Goal: Information Seeking & Learning: Learn about a topic

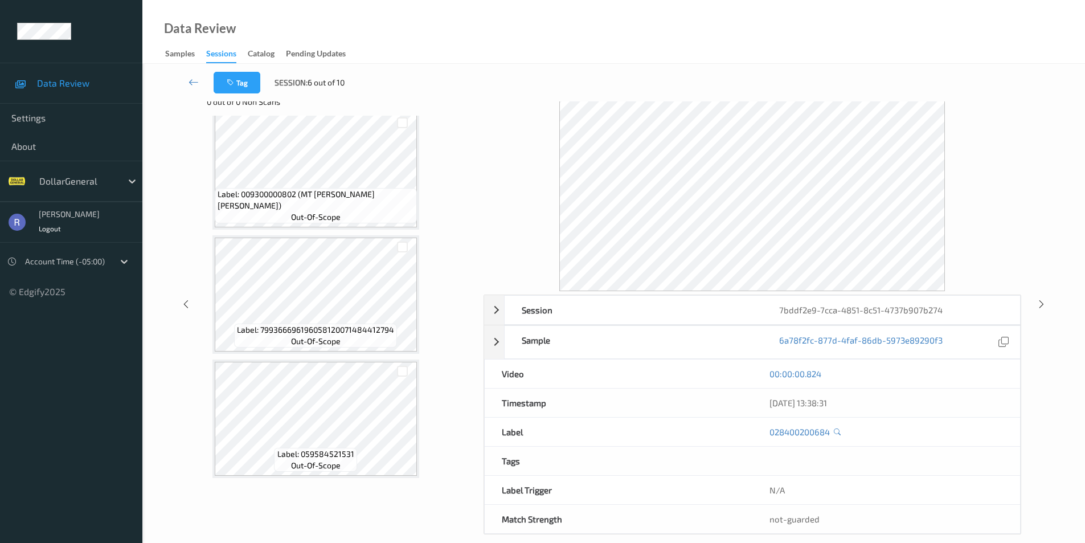
scroll to position [42, 0]
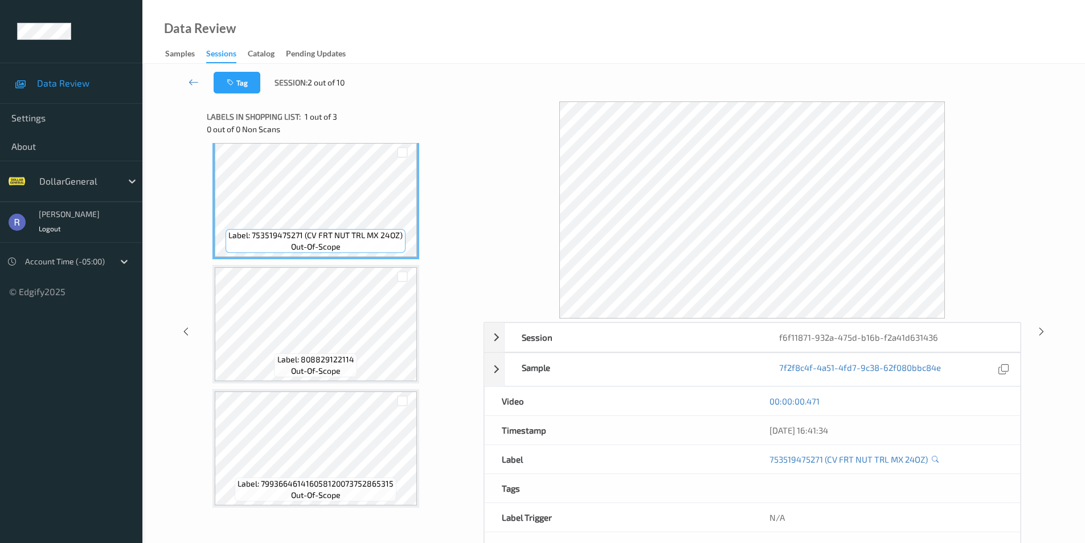
scroll to position [10, 0]
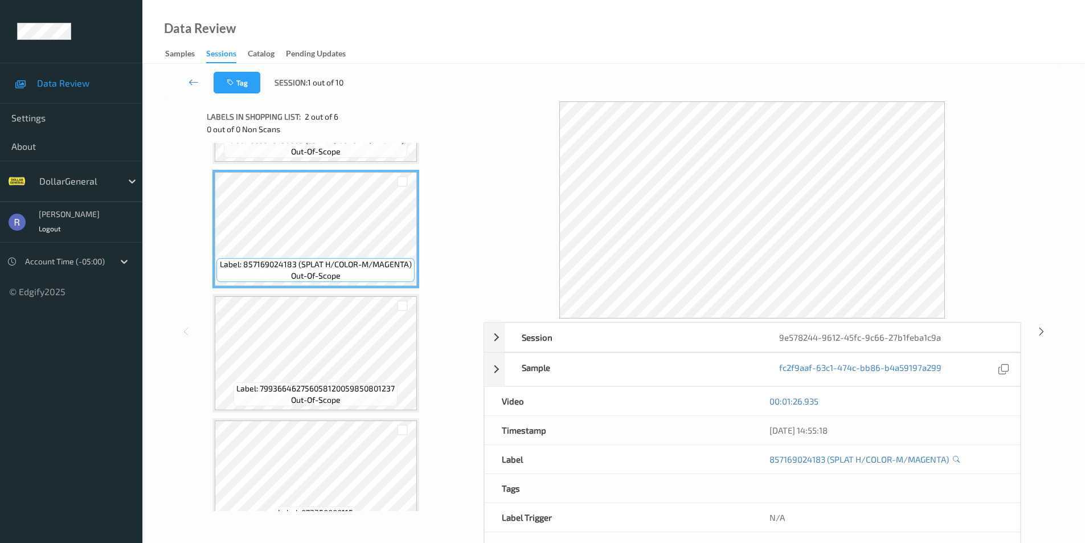
scroll to position [114, 0]
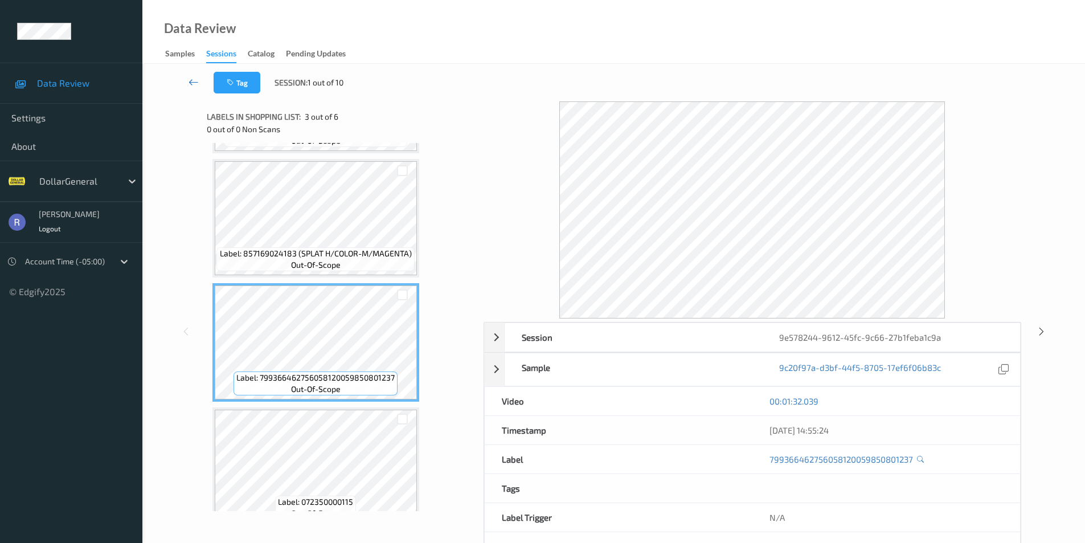
click at [192, 83] on icon at bounding box center [194, 81] width 10 height 11
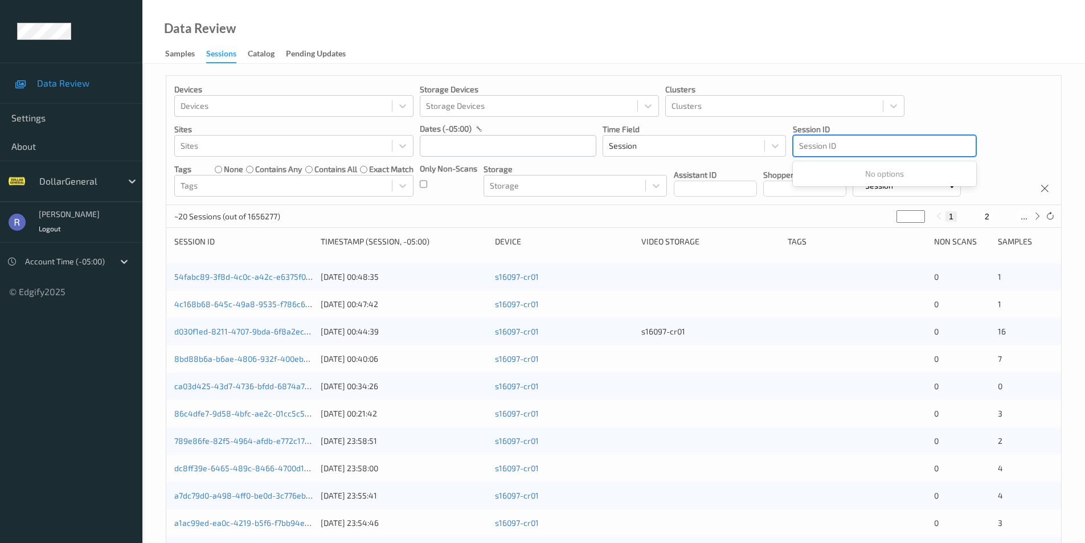
click at [835, 143] on div at bounding box center [884, 146] width 171 height 14
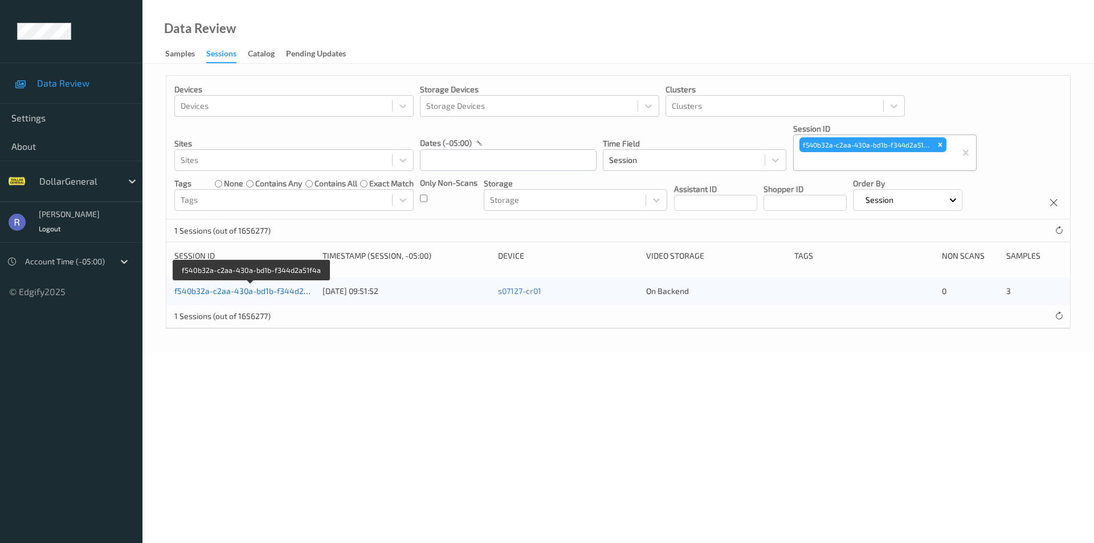
click at [239, 289] on link "f540b32a-c2aa-430a-bd1b-f344d2a51f4a" at bounding box center [251, 291] width 154 height 10
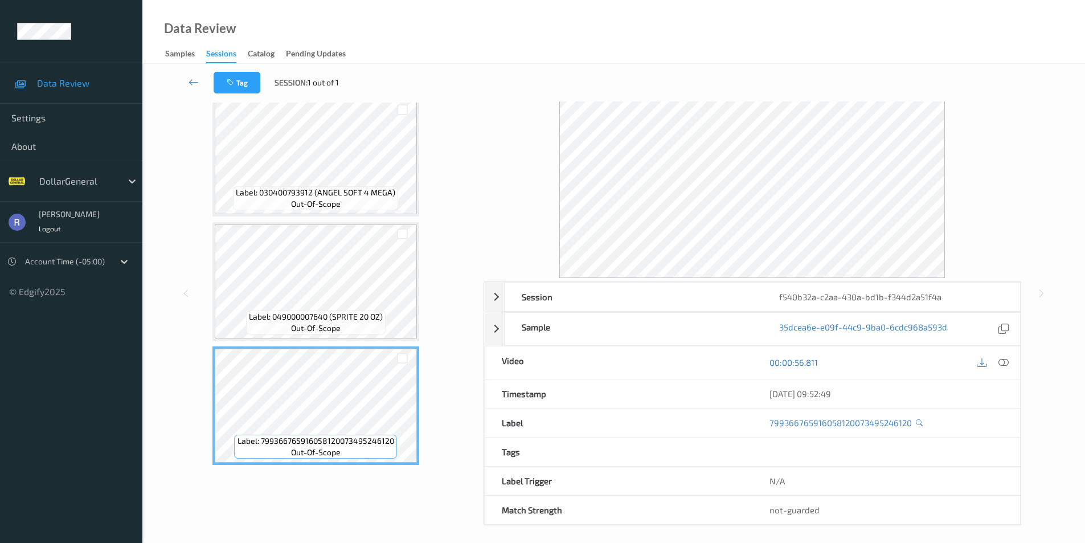
scroll to position [46, 0]
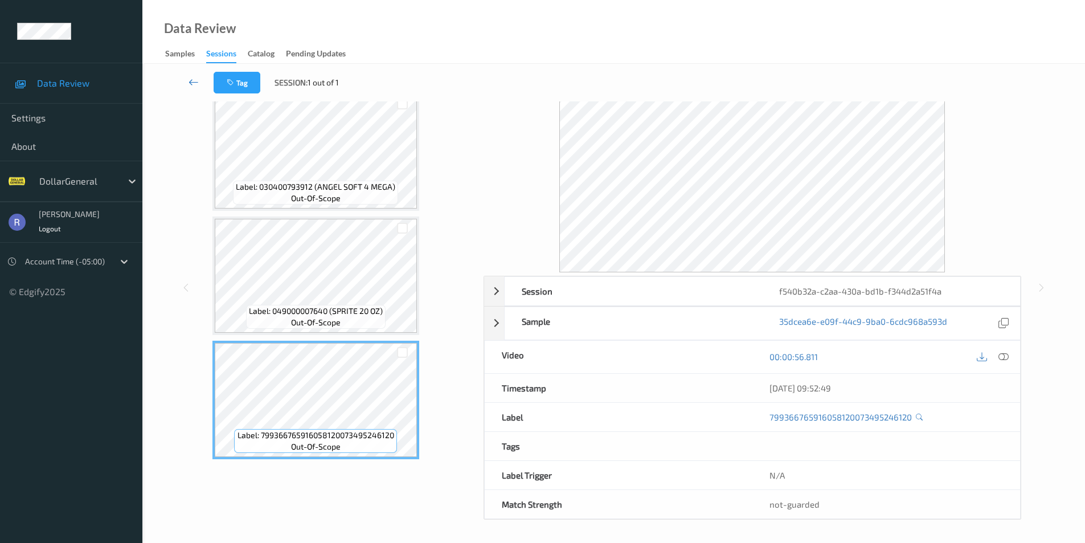
click at [195, 77] on icon at bounding box center [194, 81] width 10 height 11
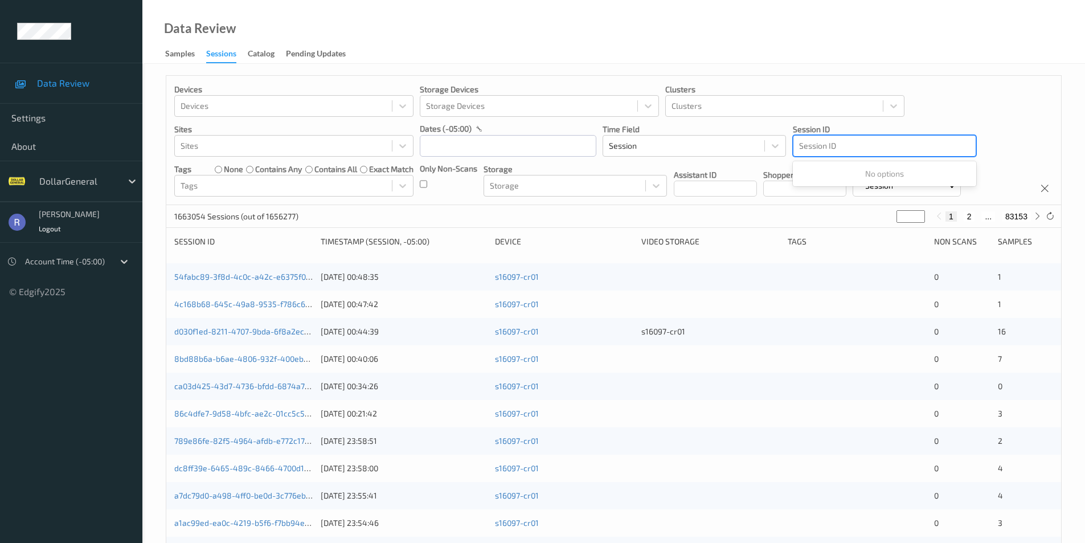
click at [848, 145] on div at bounding box center [884, 146] width 171 height 14
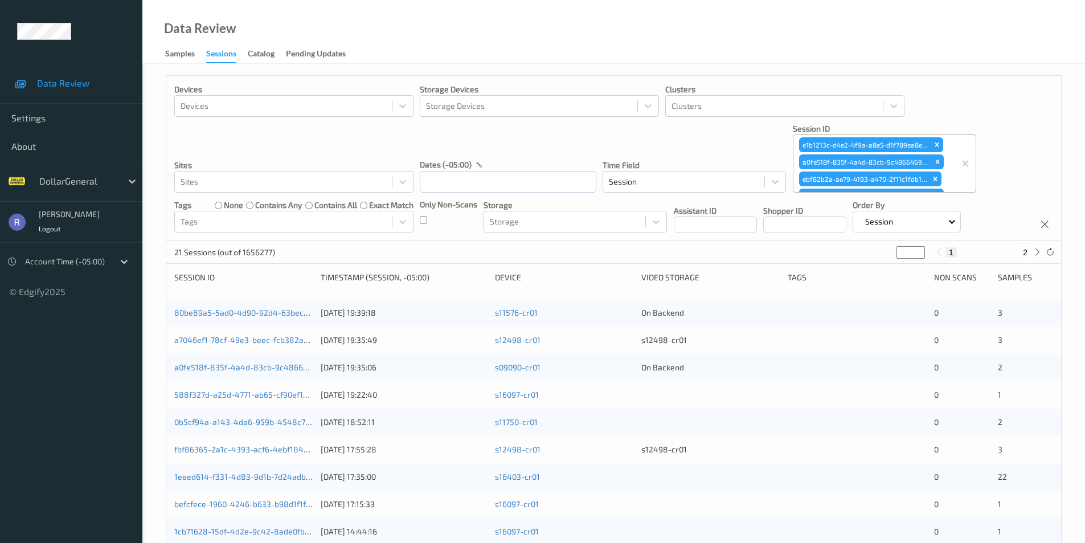
click at [1025, 252] on button "2" at bounding box center [1025, 252] width 11 height 10
type input "*"
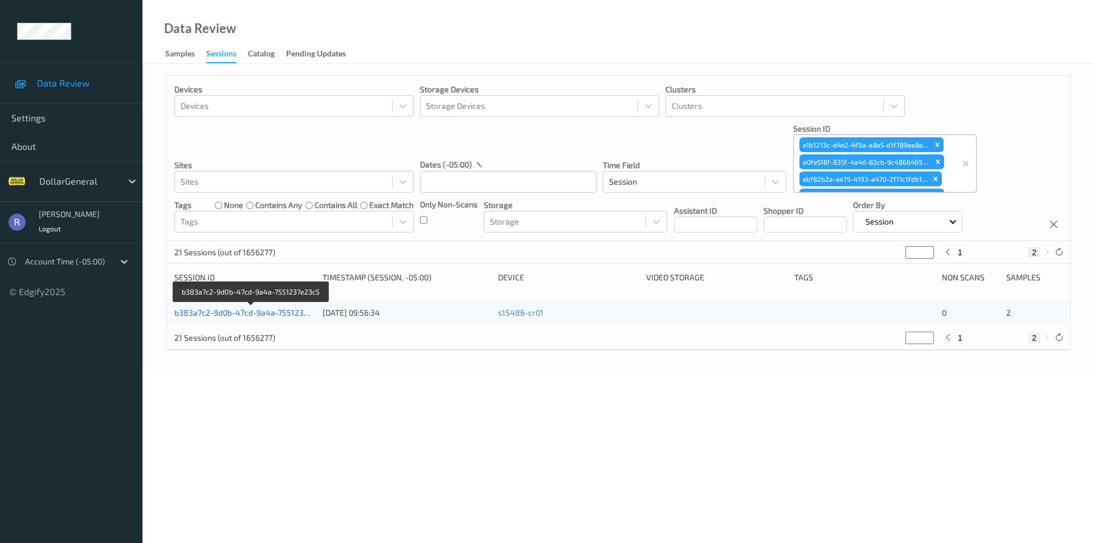
click at [233, 312] on link "b383a7c2-9d0b-47cd-9a4a-7551237e23c5" at bounding box center [252, 313] width 156 height 10
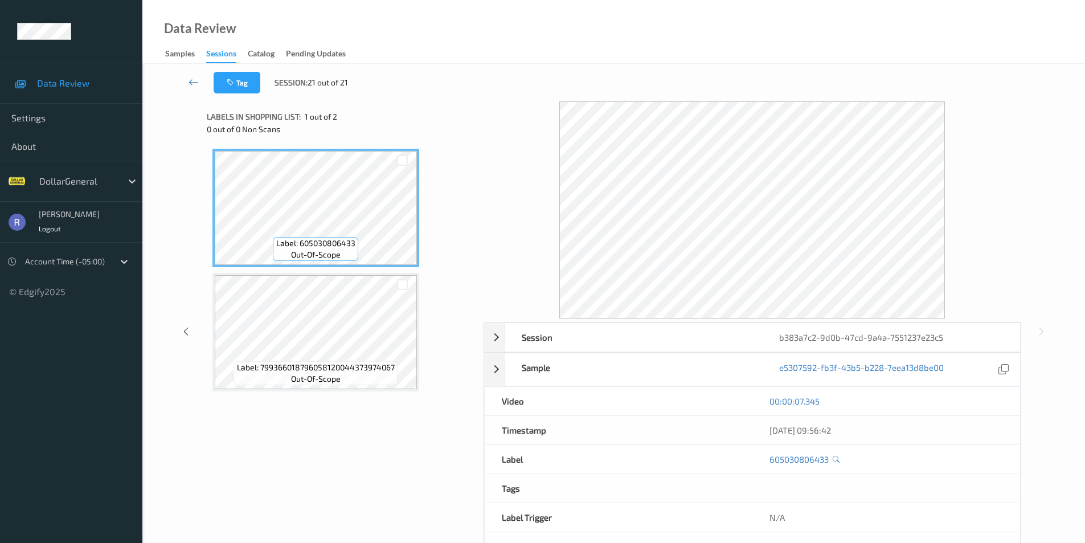
click at [436, 351] on div "Label: 605030806433 out-of-scope Label: 799366018796058120044373974067 out-of-s…" at bounding box center [341, 270] width 258 height 243
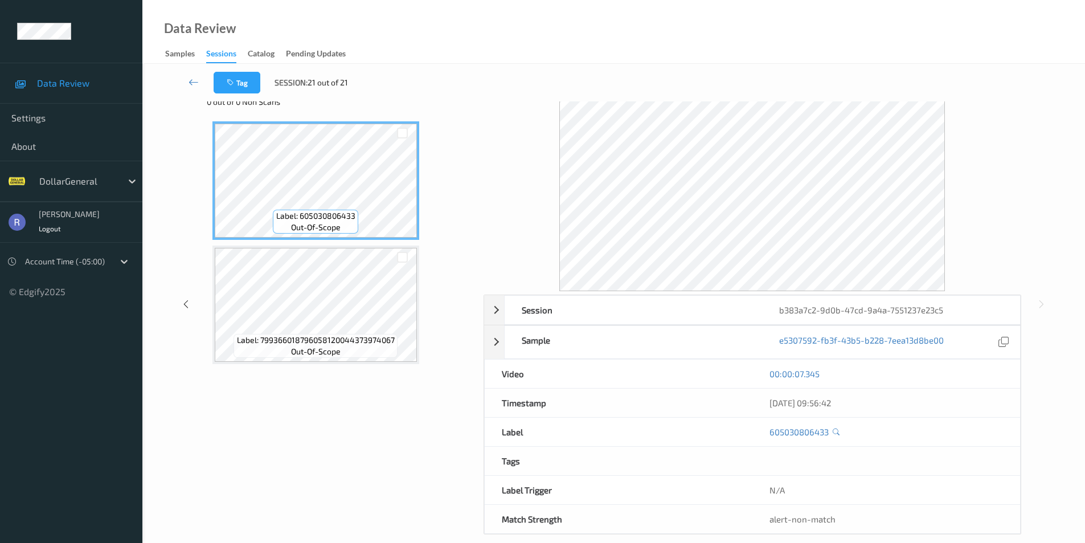
scroll to position [42, 0]
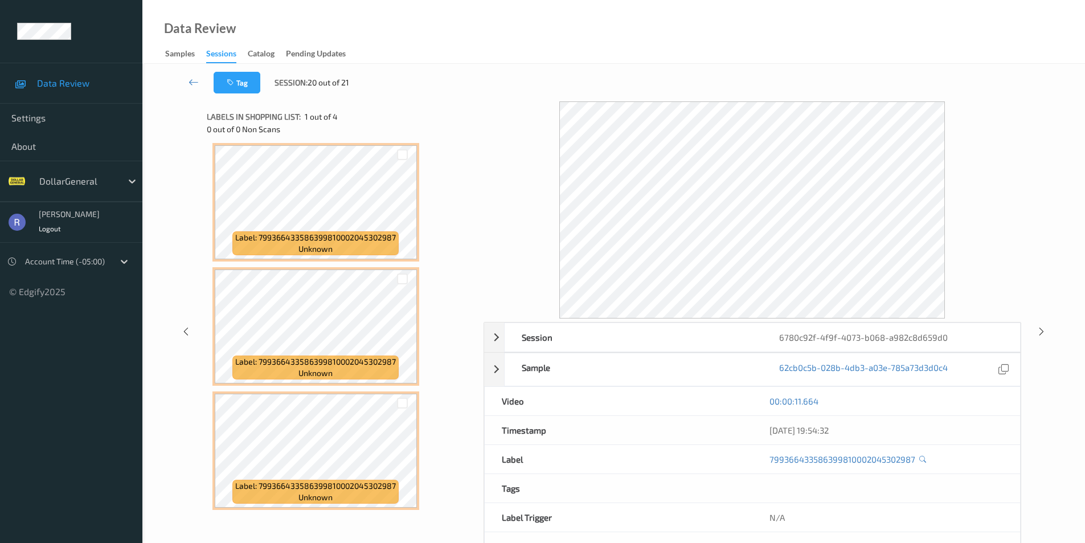
scroll to position [134, 0]
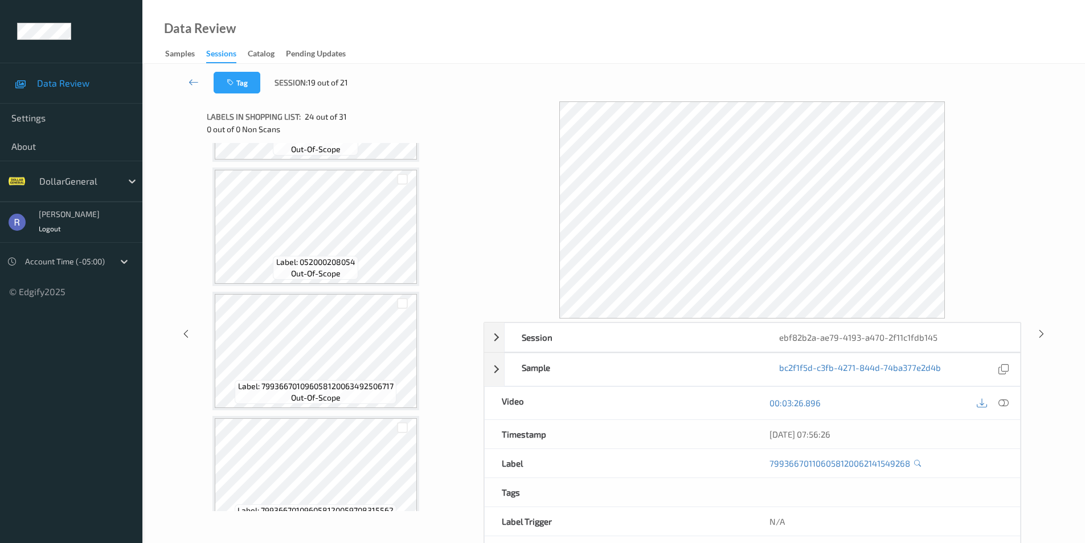
scroll to position [2177, 0]
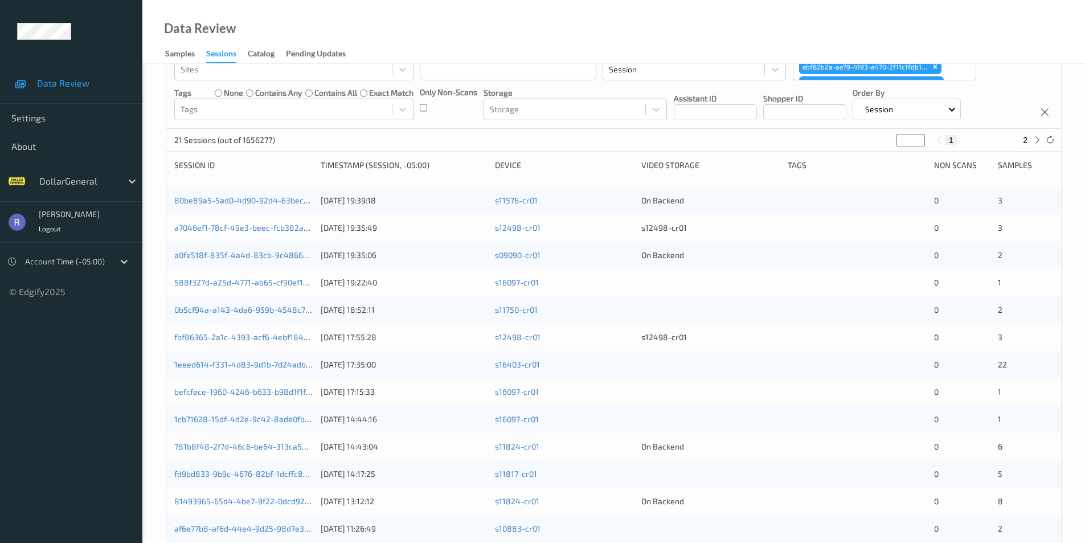
scroll to position [350, 0]
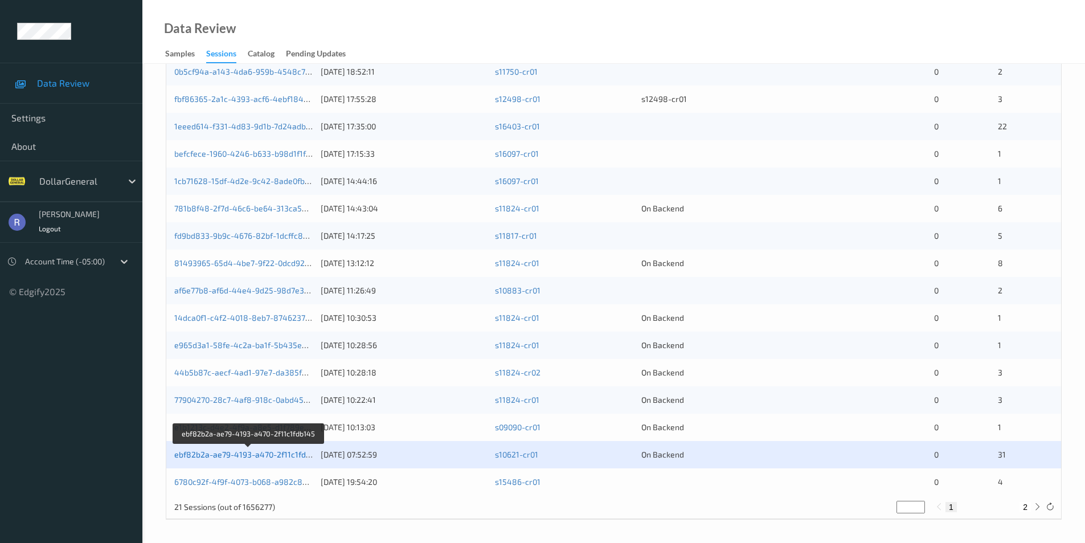
click at [190, 454] on link "ebf82b2a-ae79-4193-a470-2f11c1fdb145" at bounding box center [248, 454] width 149 height 10
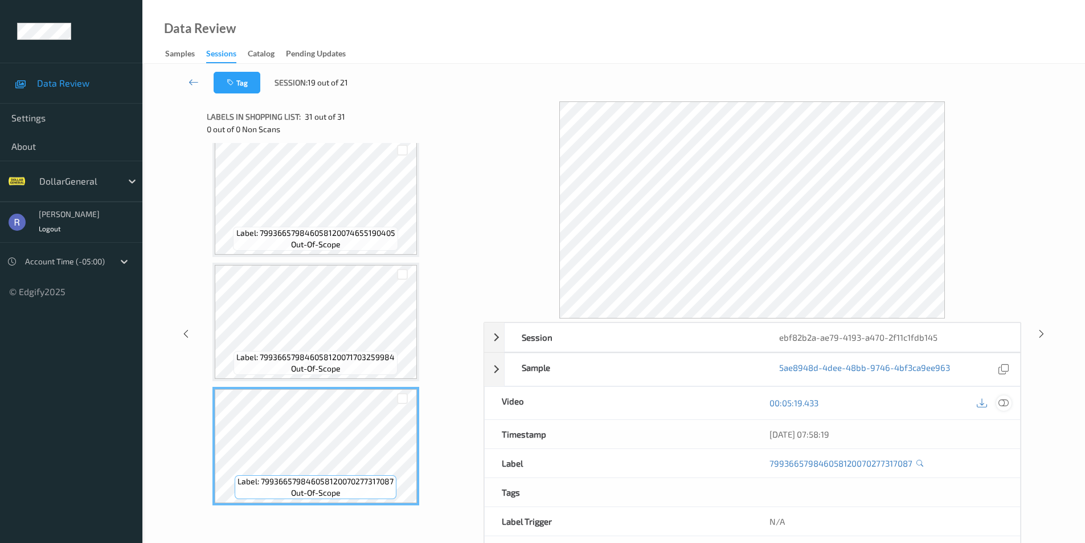
click at [1002, 400] on icon at bounding box center [1004, 403] width 10 height 10
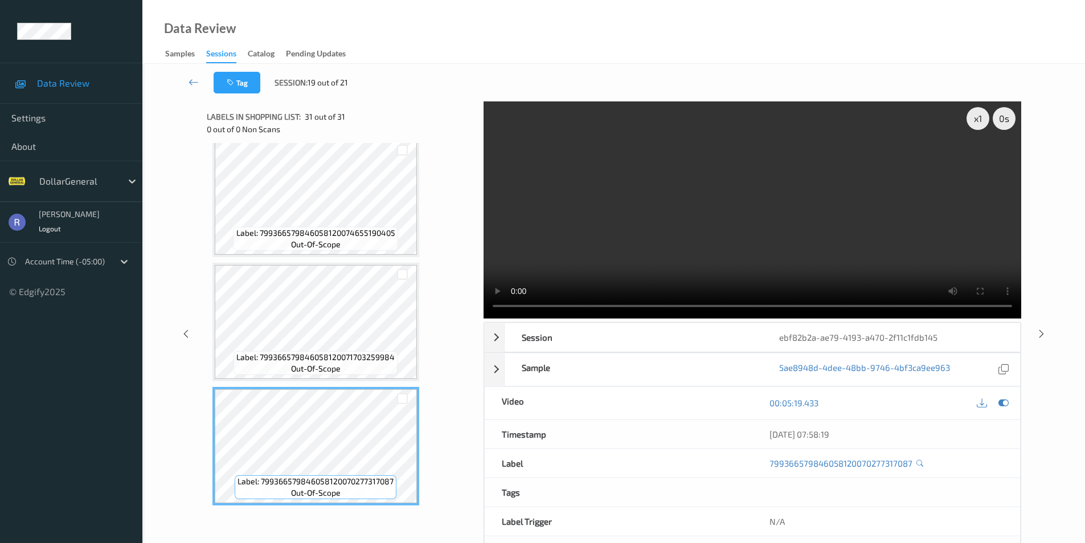
click at [733, 234] on video at bounding box center [753, 209] width 538 height 217
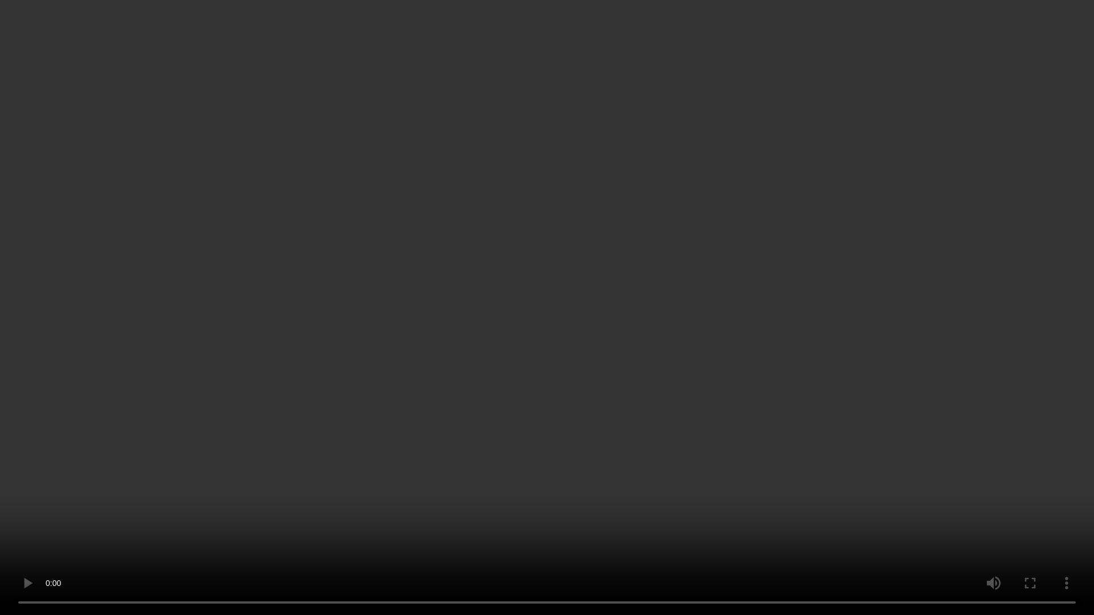
click at [642, 437] on video at bounding box center [547, 307] width 1094 height 615
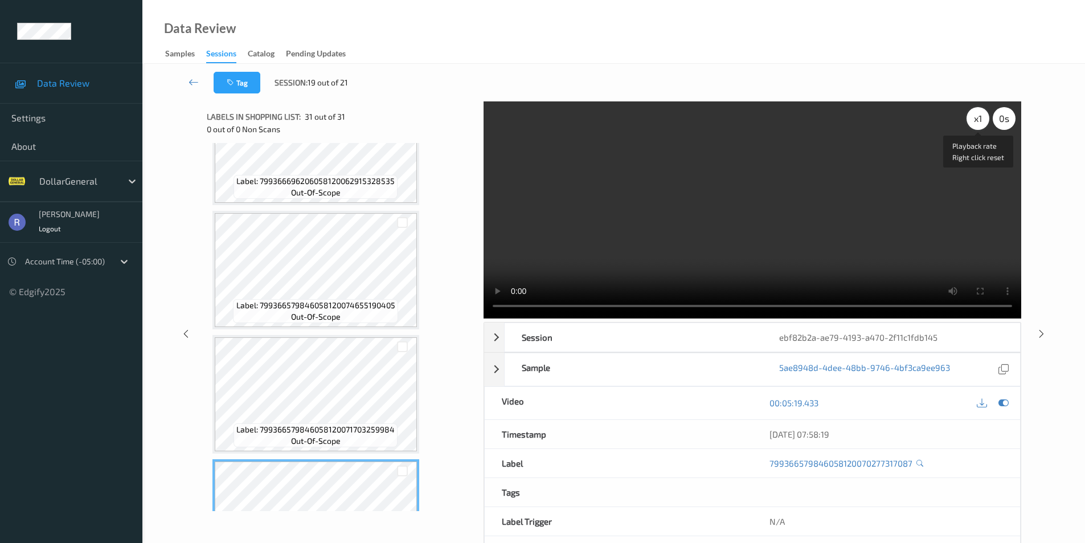
click at [987, 120] on div "x 1" at bounding box center [978, 118] width 23 height 23
click at [972, 120] on div "x 2" at bounding box center [978, 118] width 23 height 23
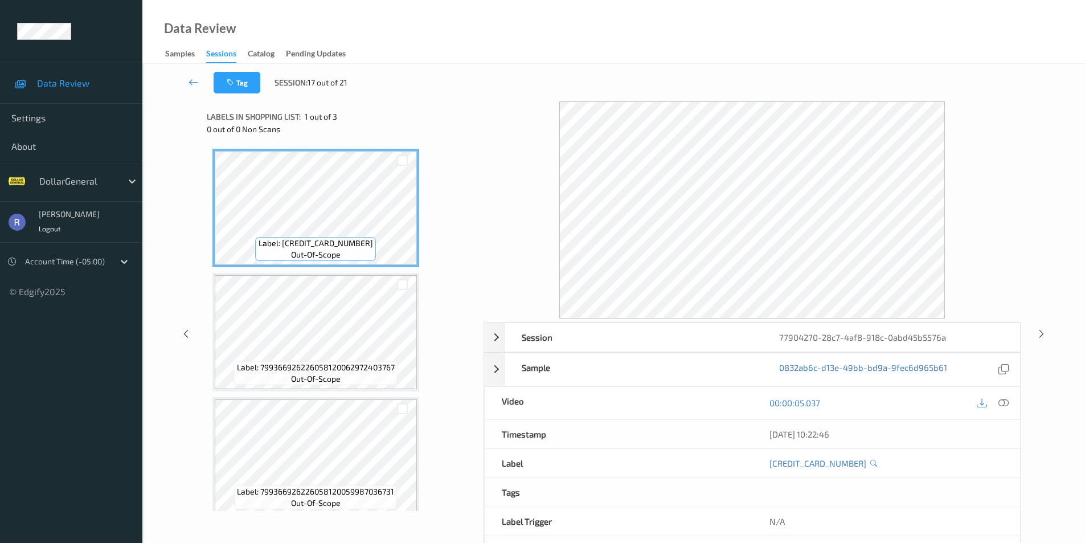
scroll to position [10, 0]
click at [980, 402] on icon at bounding box center [982, 403] width 10 height 10
click at [1006, 403] on icon at bounding box center [1004, 403] width 10 height 10
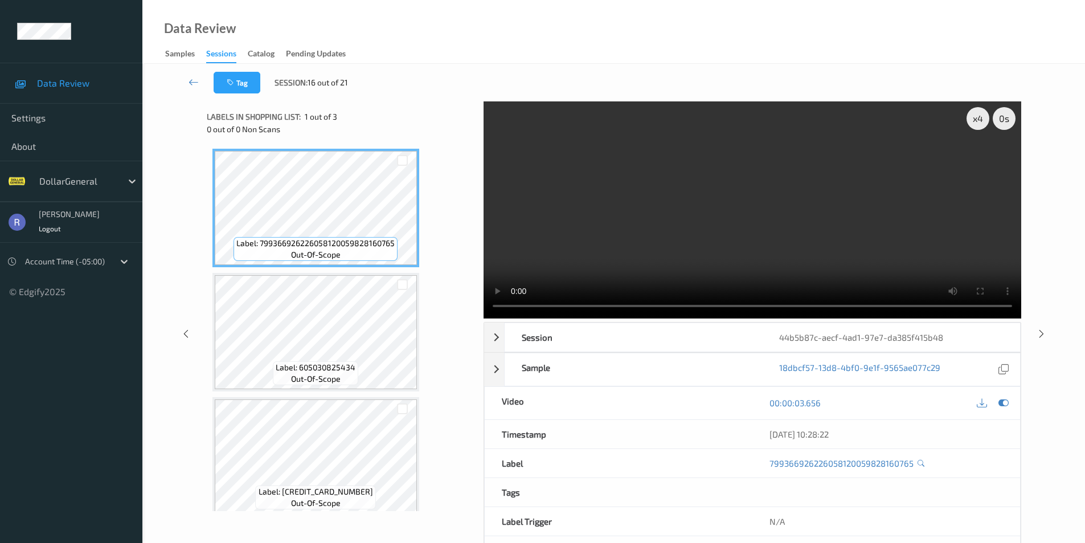
click at [453, 235] on div "Label: 799366926226058120059828160765 out-of-scope Label: 605030825434 out-of-s…" at bounding box center [341, 332] width 258 height 367
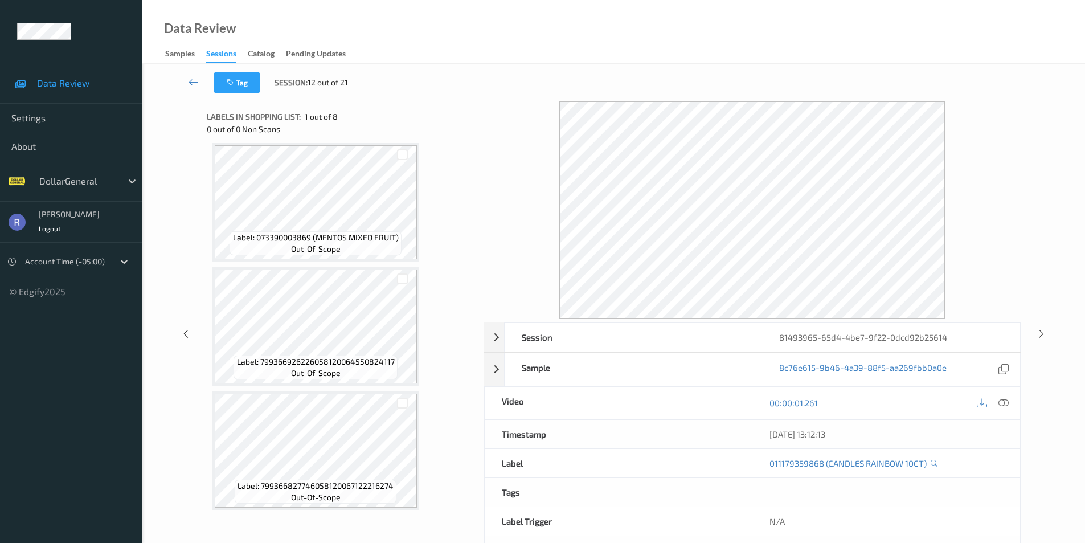
scroll to position [631, 0]
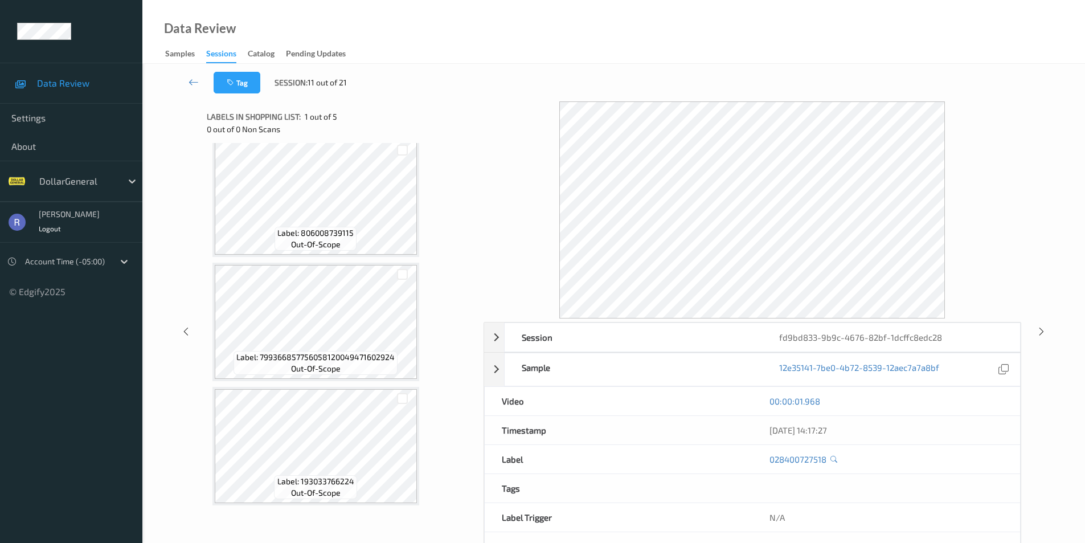
scroll to position [42, 0]
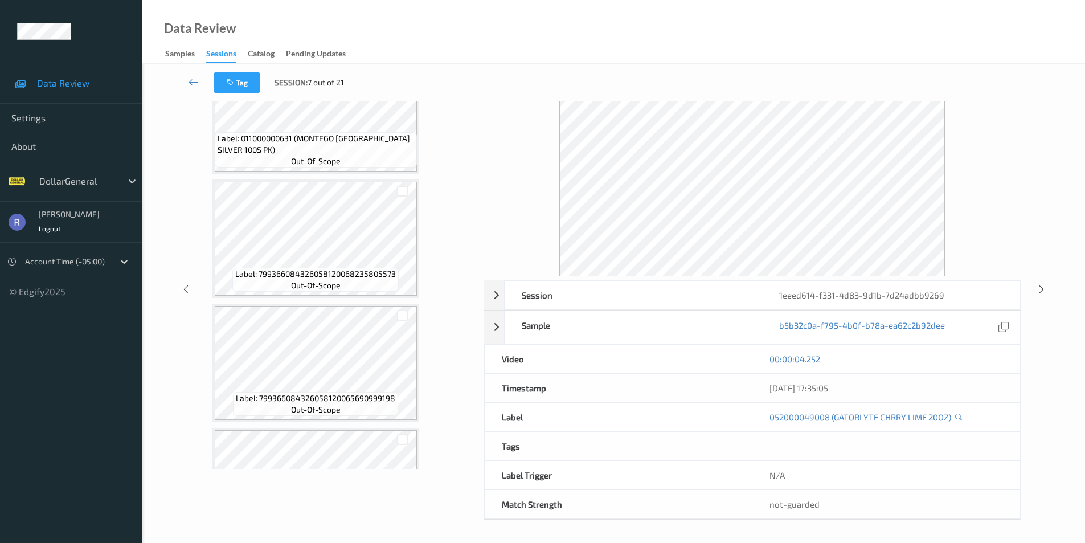
scroll to position [2142, 0]
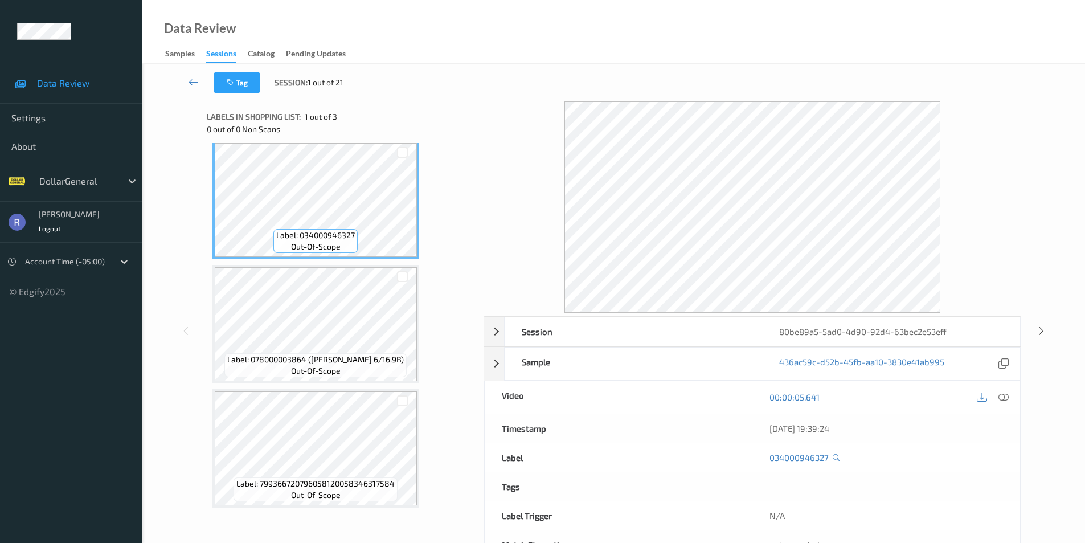
scroll to position [10, 0]
click at [192, 80] on icon at bounding box center [194, 81] width 10 height 11
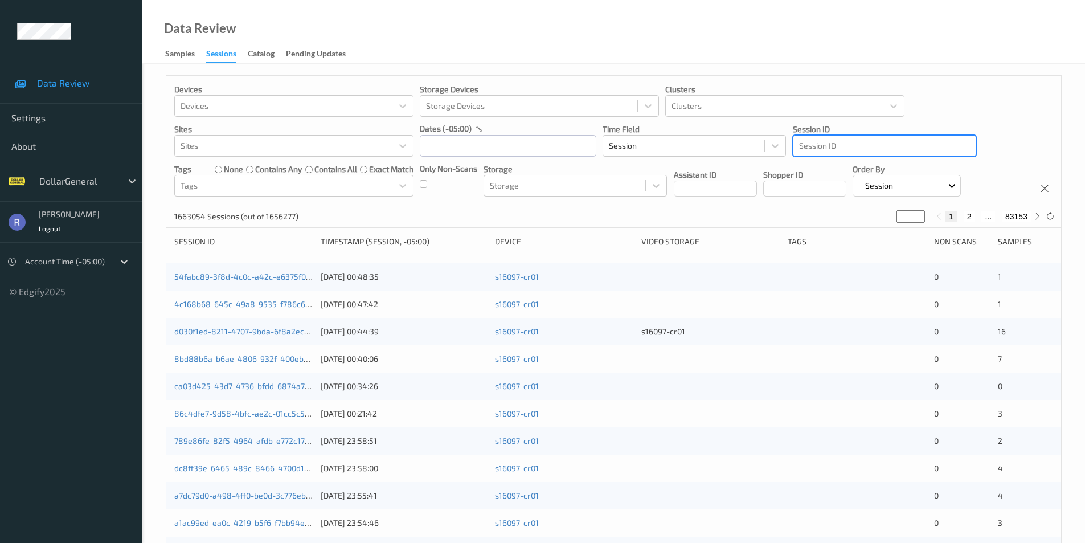
click at [859, 144] on div at bounding box center [884, 146] width 171 height 14
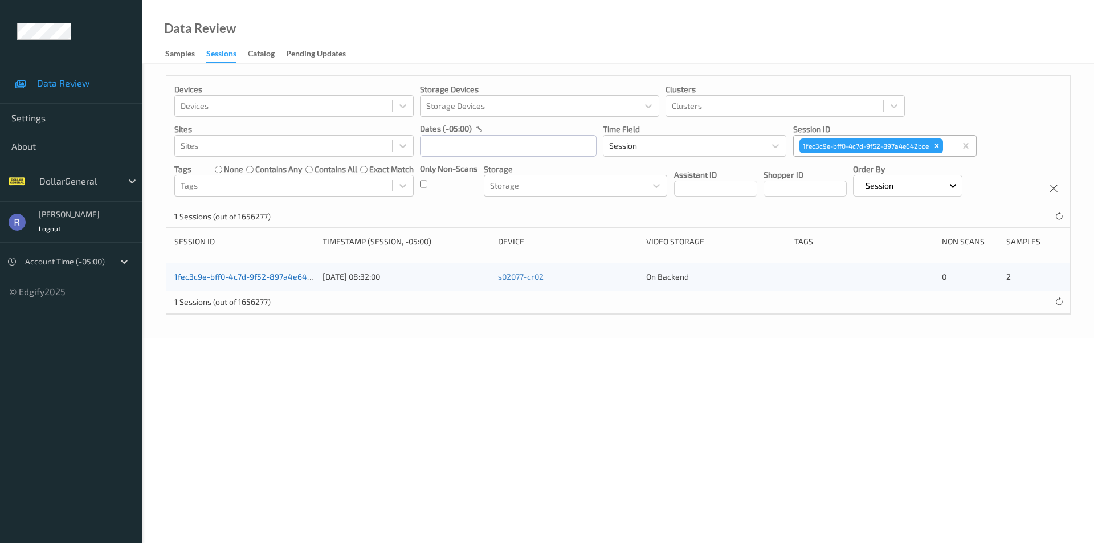
click at [290, 279] on link "1fec3c9e-bff0-4c7d-9f52-897a4e642bce" at bounding box center [249, 277] width 150 height 10
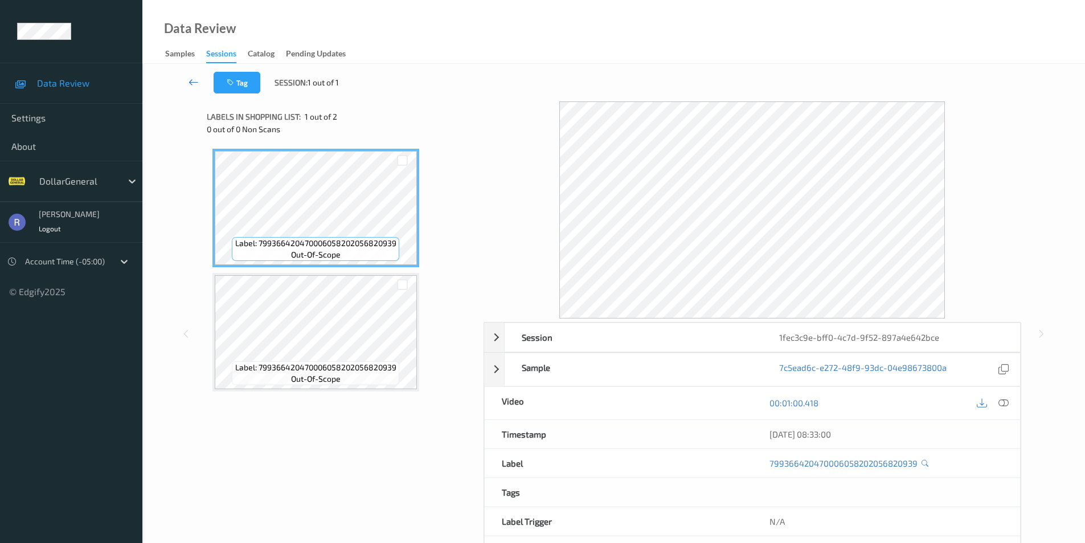
drag, startPoint x: 645, startPoint y: 0, endPoint x: 193, endPoint y: 82, distance: 459.2
click at [193, 82] on icon at bounding box center [194, 81] width 10 height 11
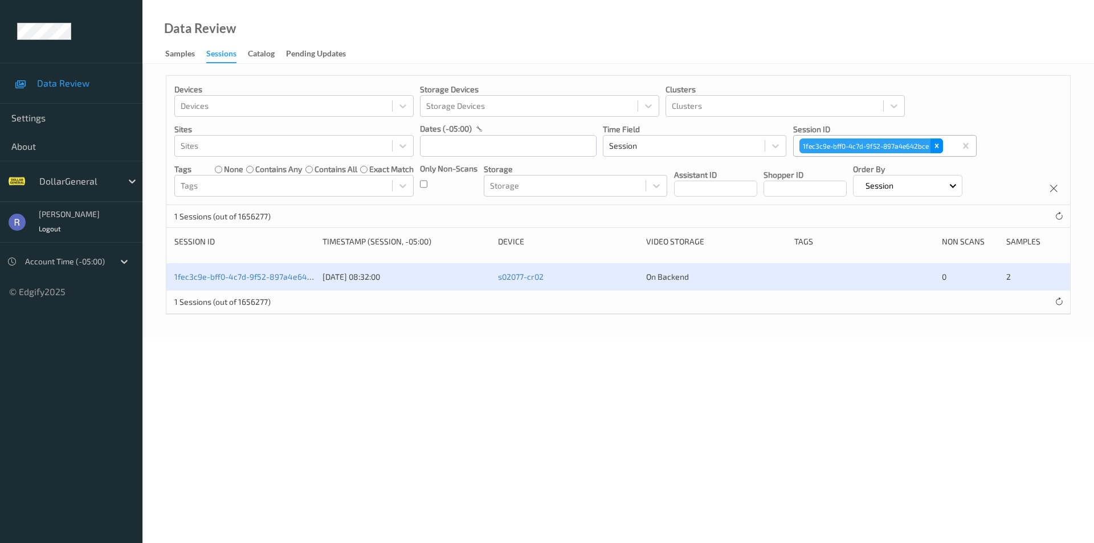
click at [938, 141] on div "Remove 1fec3c9e-bff0-4c7d-9f52-897a4e642bce" at bounding box center [936, 145] width 13 height 15
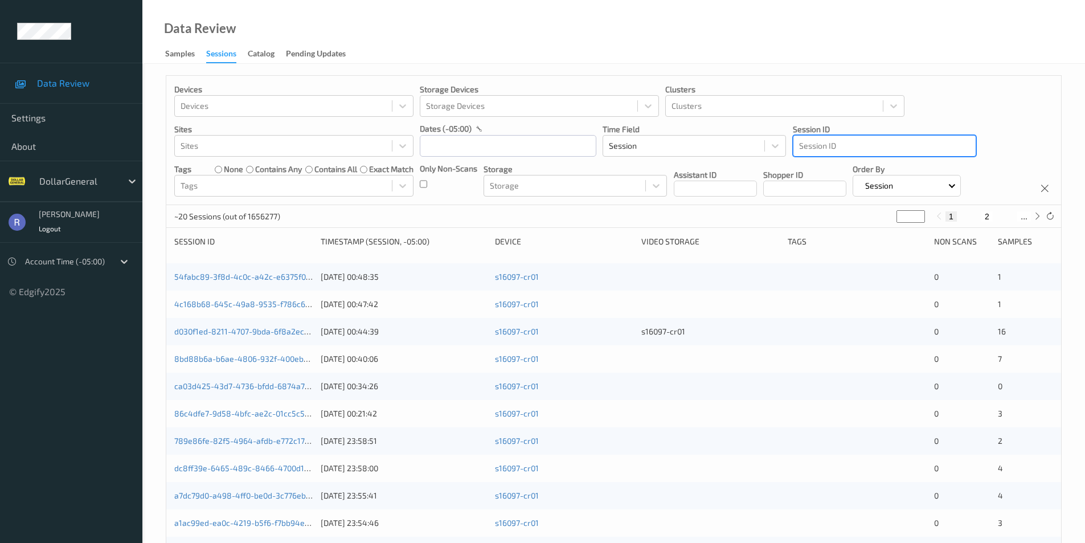
click at [857, 143] on div at bounding box center [884, 146] width 171 height 14
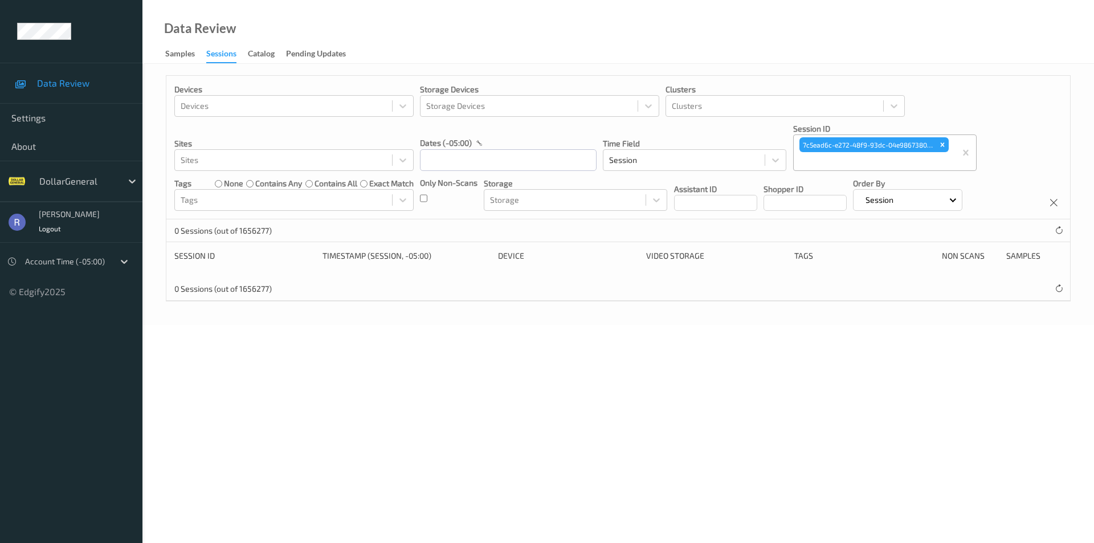
click at [474, 313] on div "Devices Devices Storage Devices Storage Devices Clusters Clusters Sites Sites d…" at bounding box center [617, 194] width 951 height 261
click at [70, 185] on div at bounding box center [77, 181] width 77 height 14
click at [79, 234] on span "GiantEagle" at bounding box center [81, 229] width 45 height 11
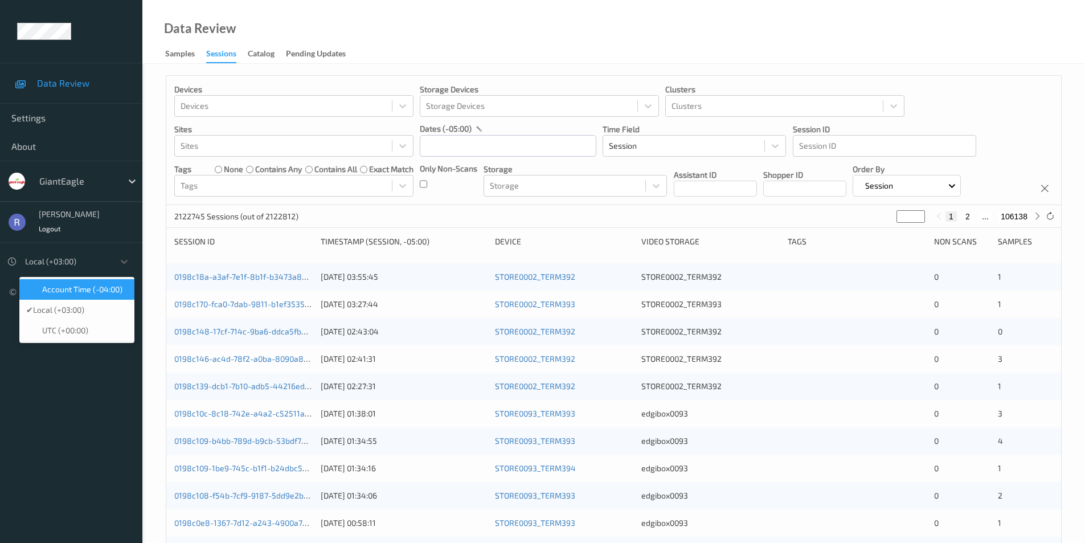
click at [40, 263] on div at bounding box center [66, 262] width 83 height 14
click at [62, 286] on span "Account Time (-04:00)" at bounding box center [82, 289] width 80 height 11
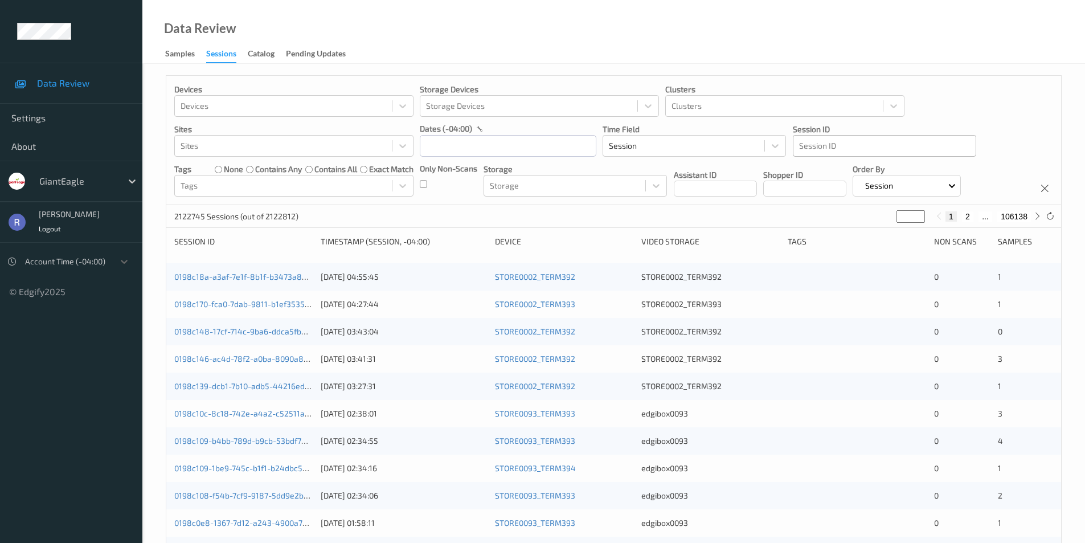
click at [812, 152] on div at bounding box center [884, 146] width 171 height 14
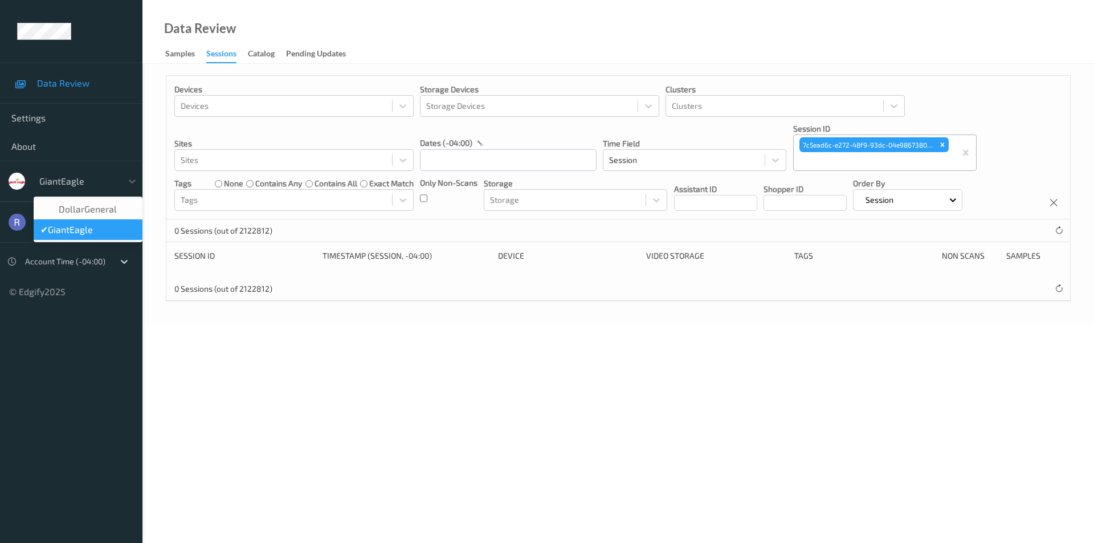
click at [80, 181] on div at bounding box center [77, 181] width 77 height 14
click at [81, 209] on span "DollarGeneral" at bounding box center [88, 208] width 58 height 11
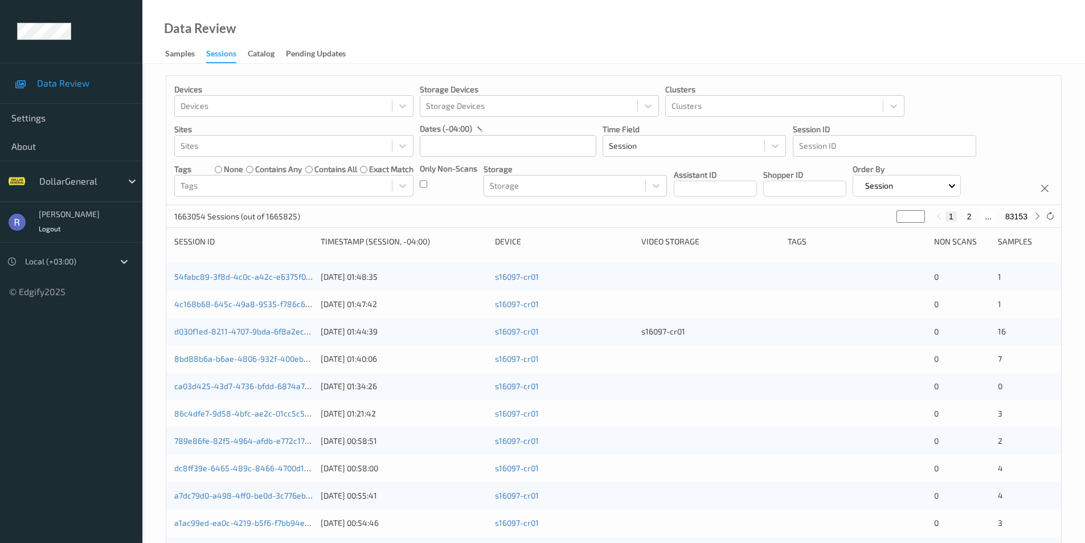
click at [59, 258] on div at bounding box center [66, 262] width 83 height 14
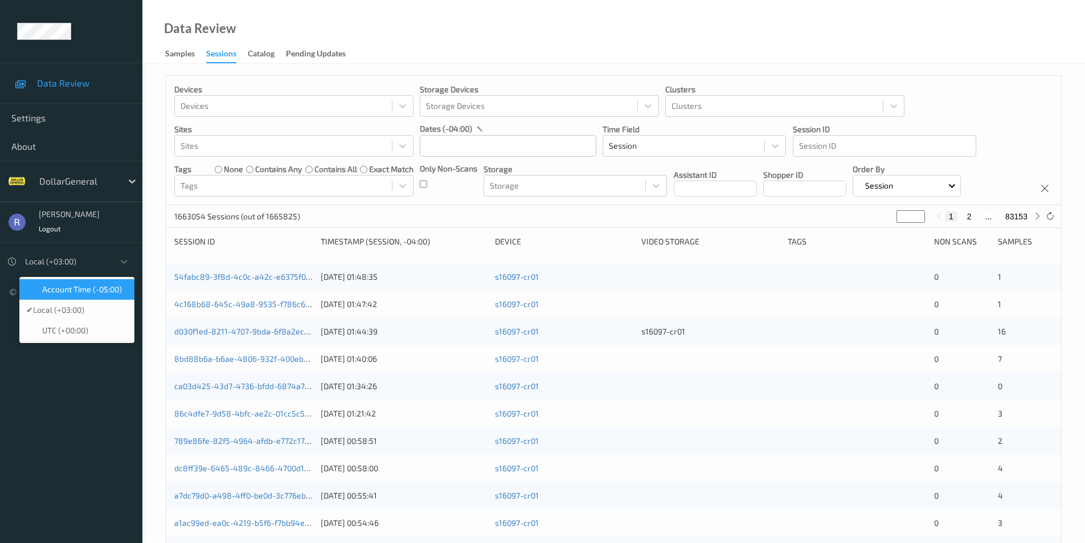
click at [55, 287] on span "Account Time (-05:00)" at bounding box center [82, 289] width 80 height 11
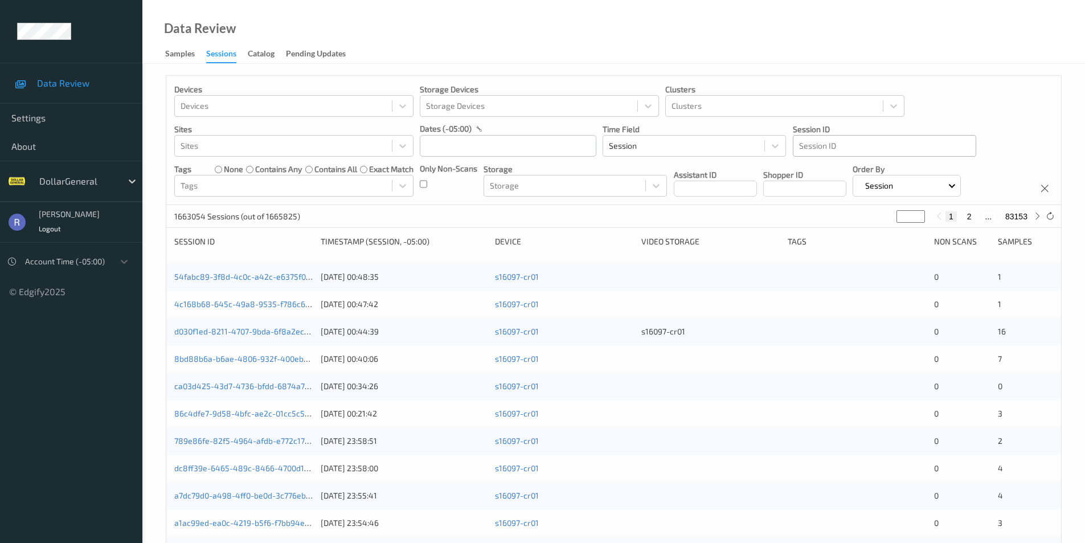
click at [824, 145] on div at bounding box center [884, 146] width 171 height 14
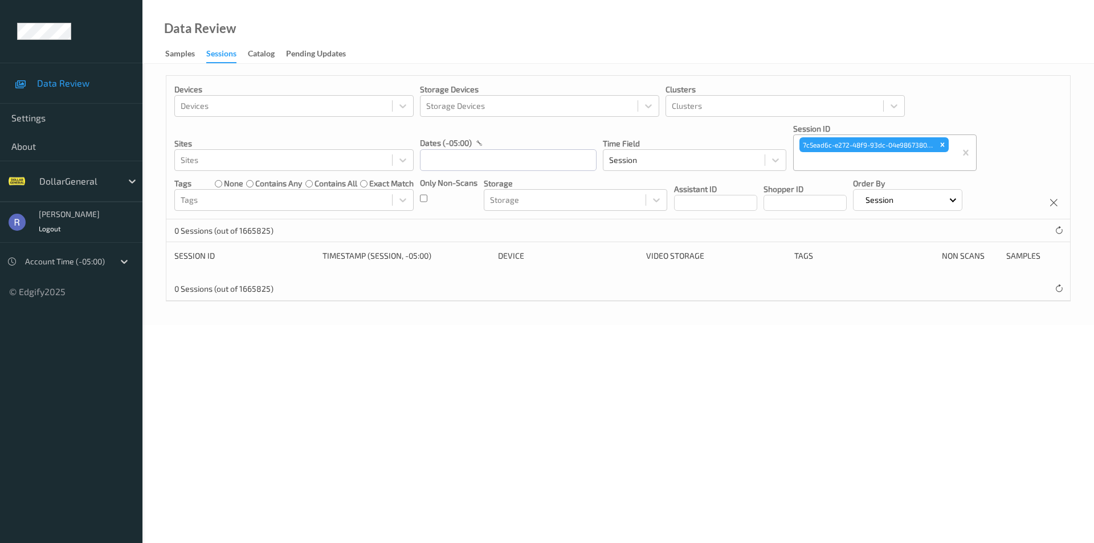
click at [930, 70] on div "Devices Devices Storage Devices Storage Devices Clusters Clusters Sites Sites d…" at bounding box center [617, 194] width 951 height 261
click at [943, 142] on icon "Remove 7c5ead6c-e272-48f9-93dc-04e98673800a" at bounding box center [942, 145] width 8 height 8
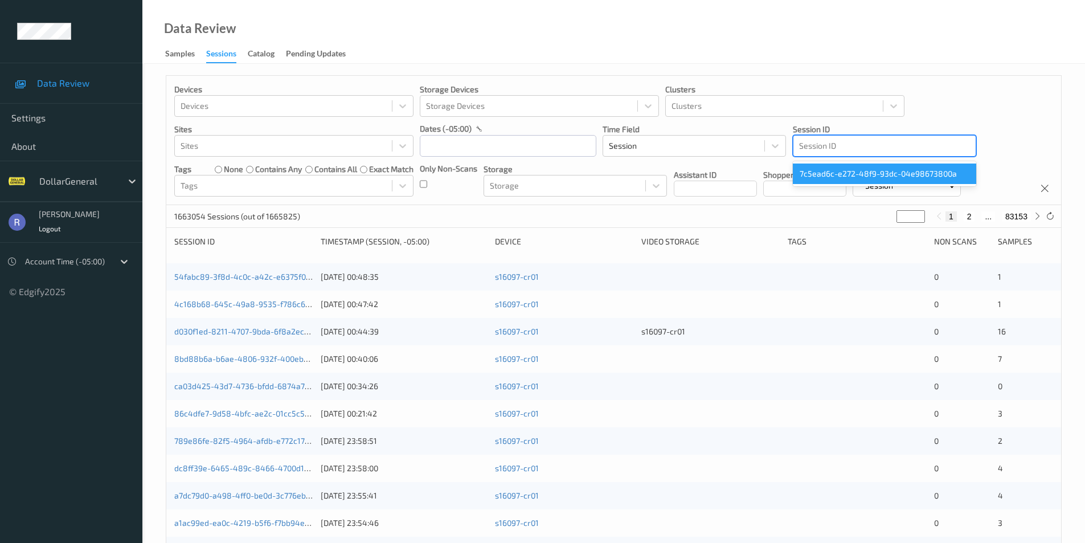
click at [849, 149] on div at bounding box center [884, 146] width 171 height 14
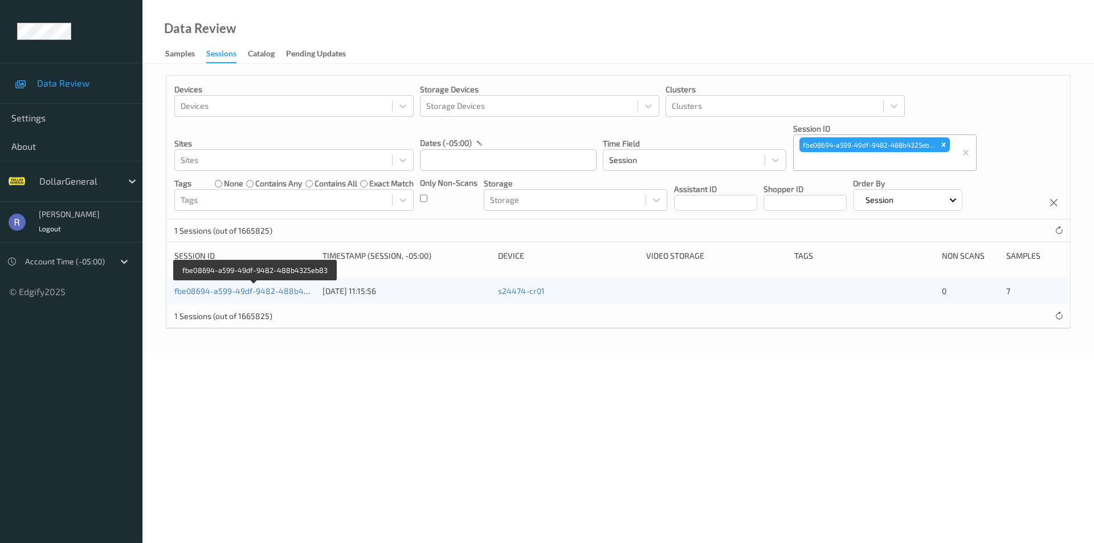
click at [244, 288] on link "fbe08694-a599-49df-9482-488b4325eb83" at bounding box center [255, 291] width 162 height 10
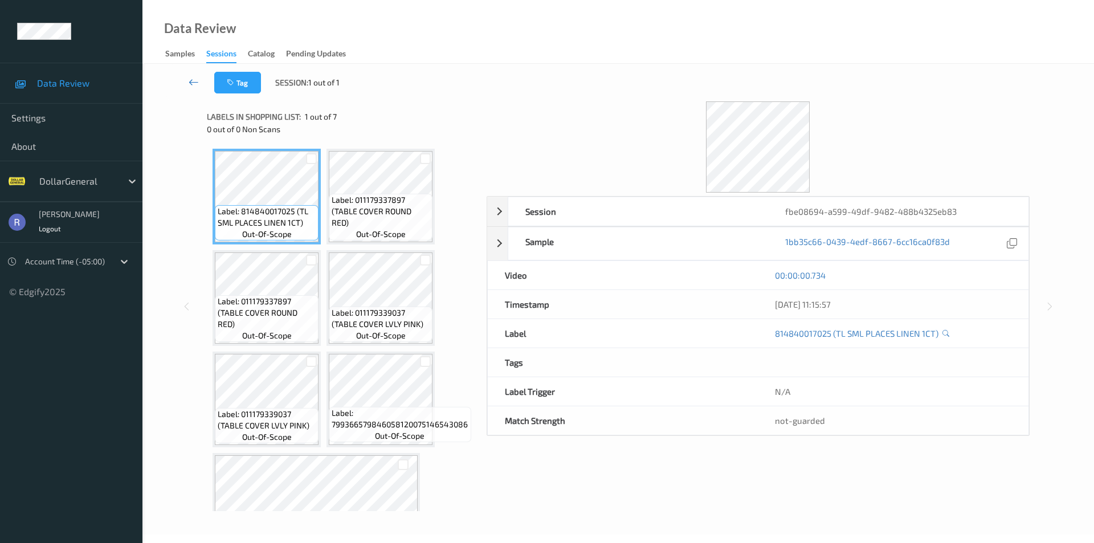
click at [193, 80] on icon at bounding box center [194, 81] width 10 height 11
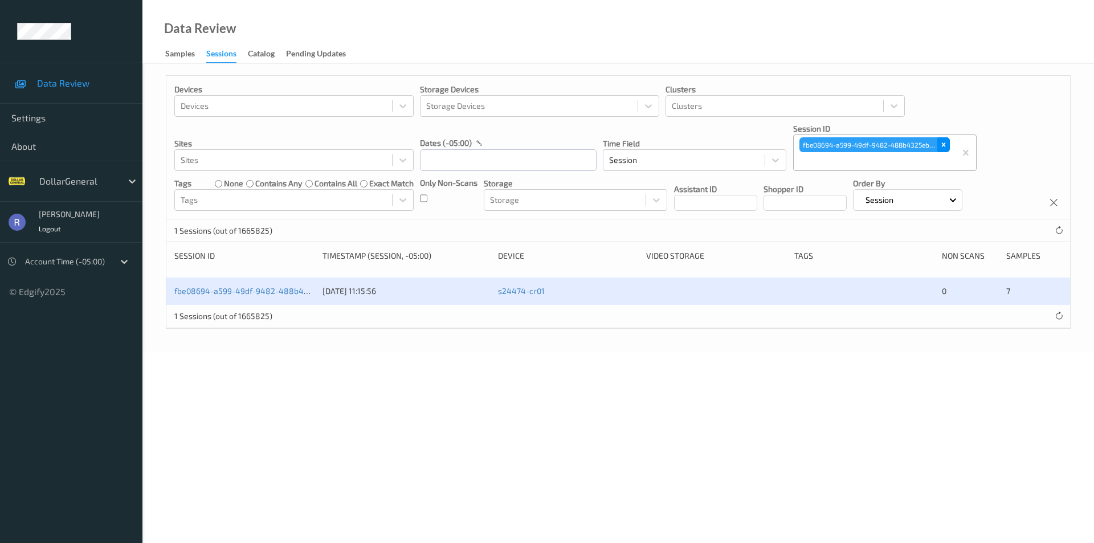
click at [942, 143] on icon "Remove fbe08694-a599-49df-9482-488b4325eb83" at bounding box center [943, 145] width 8 height 8
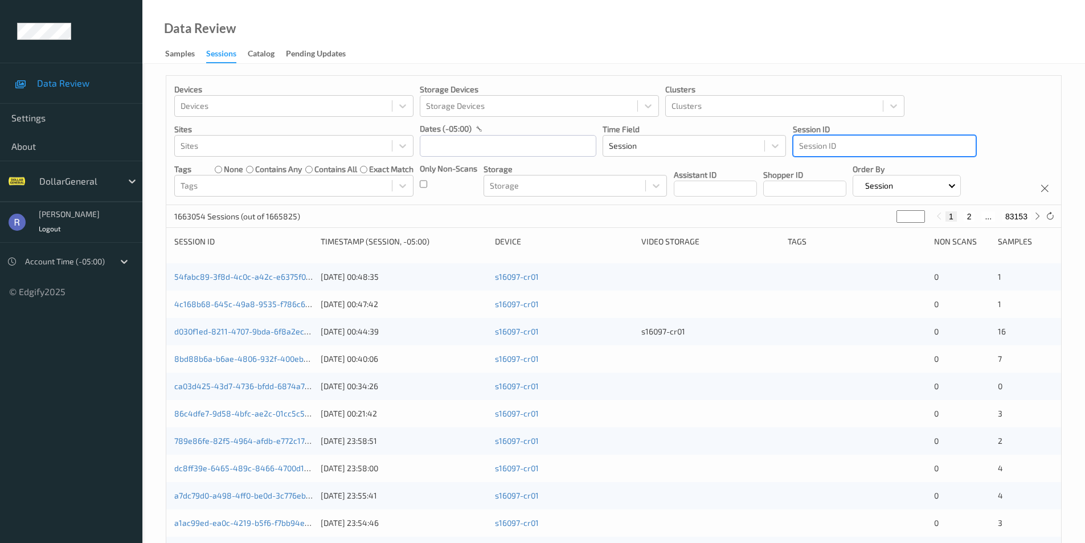
click at [886, 144] on div at bounding box center [884, 146] width 171 height 14
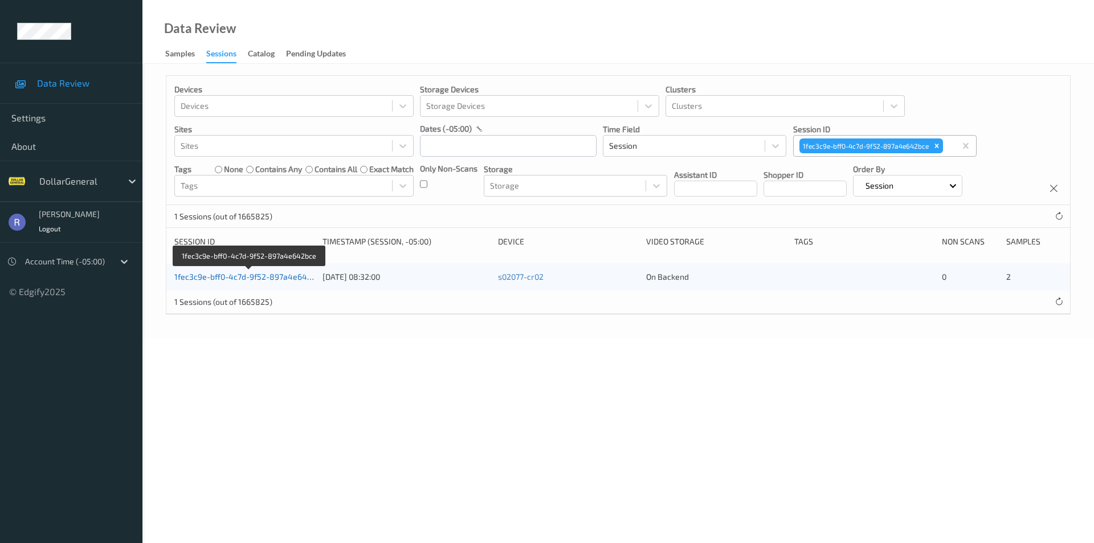
click at [247, 274] on link "1fec3c9e-bff0-4c7d-9f52-897a4e642bce" at bounding box center [249, 277] width 150 height 10
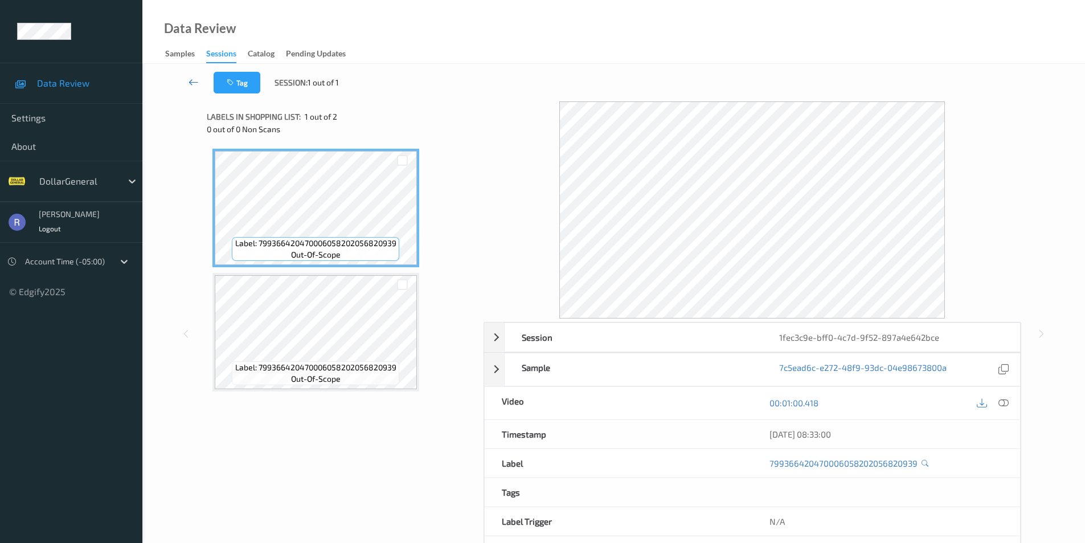
click at [188, 78] on link at bounding box center [194, 83] width 40 height 22
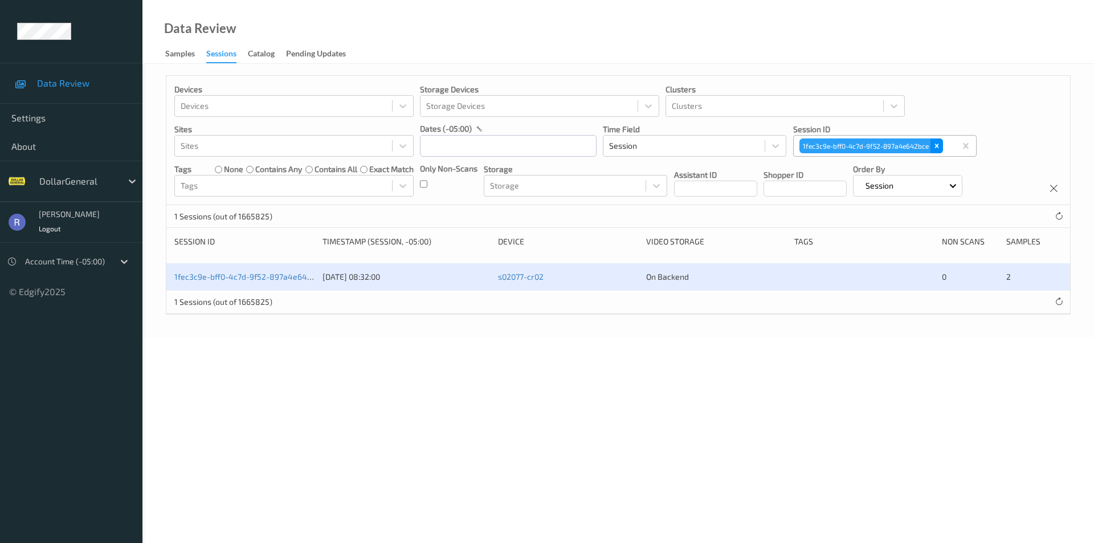
click at [938, 143] on icon "Remove 1fec3c9e-bff0-4c7d-9f52-897a4e642bce" at bounding box center [937, 146] width 8 height 8
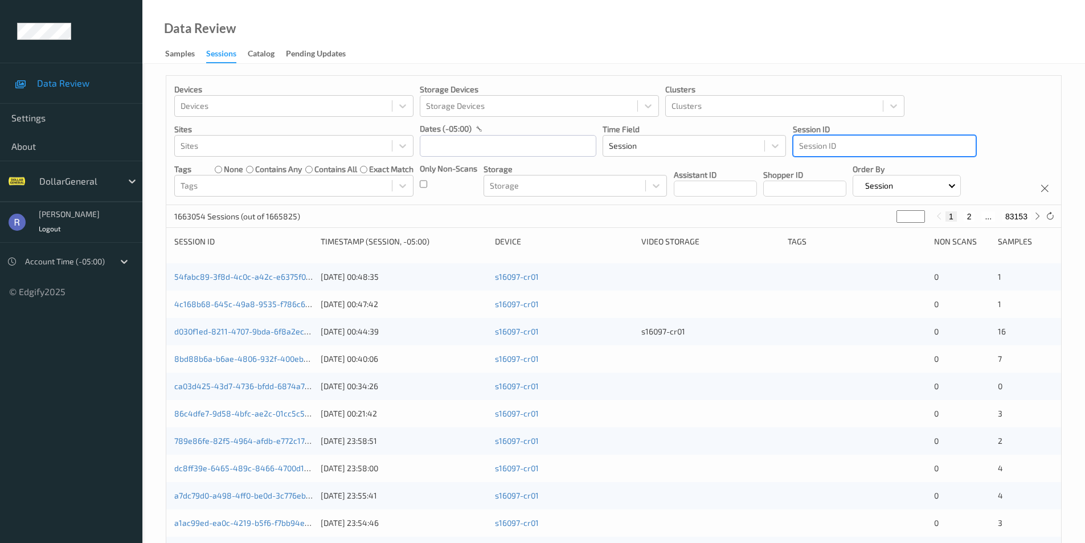
click at [859, 145] on div at bounding box center [884, 146] width 171 height 14
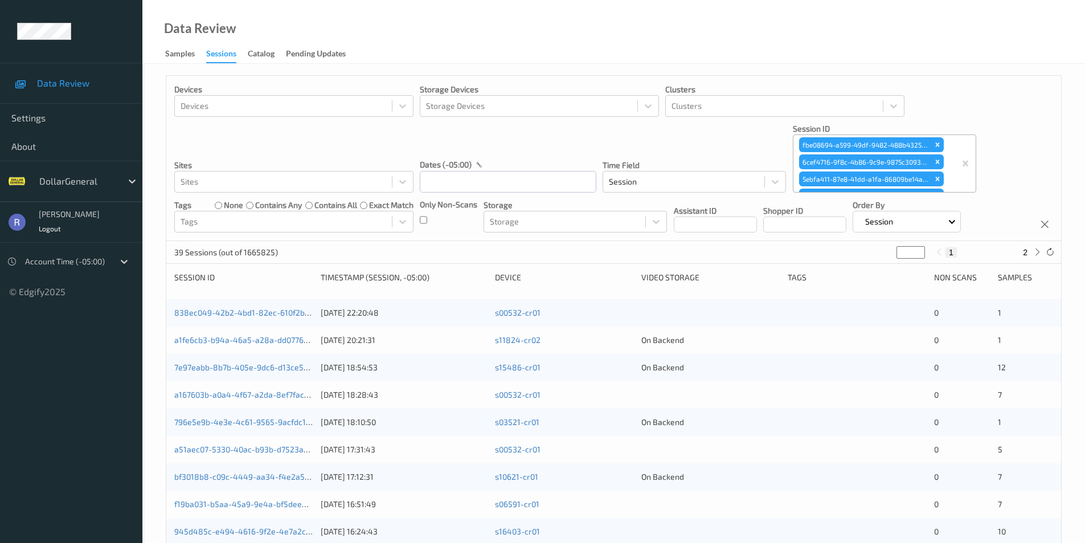
click at [1027, 250] on button "2" at bounding box center [1025, 252] width 11 height 10
type input "*"
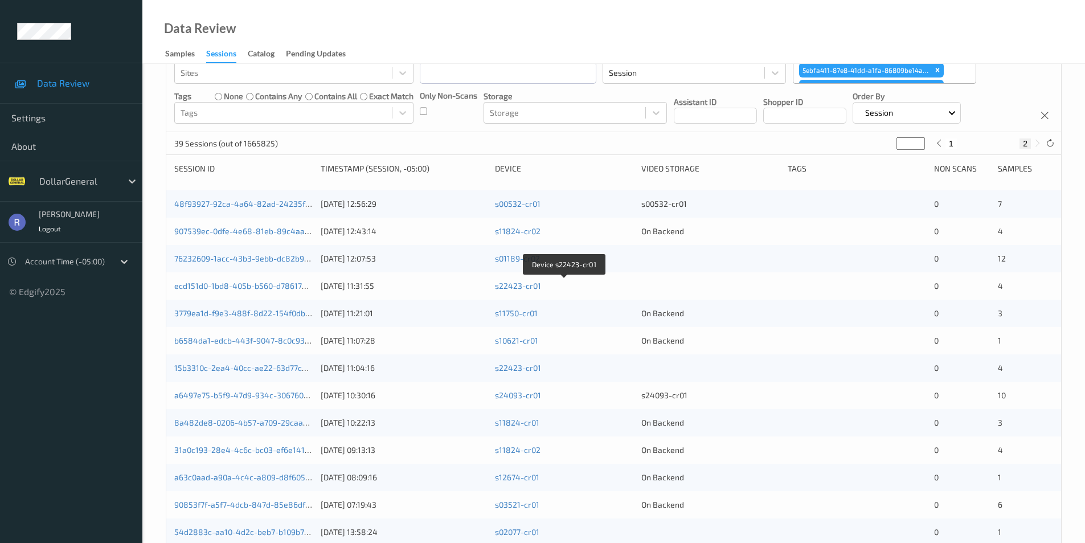
scroll to position [323, 0]
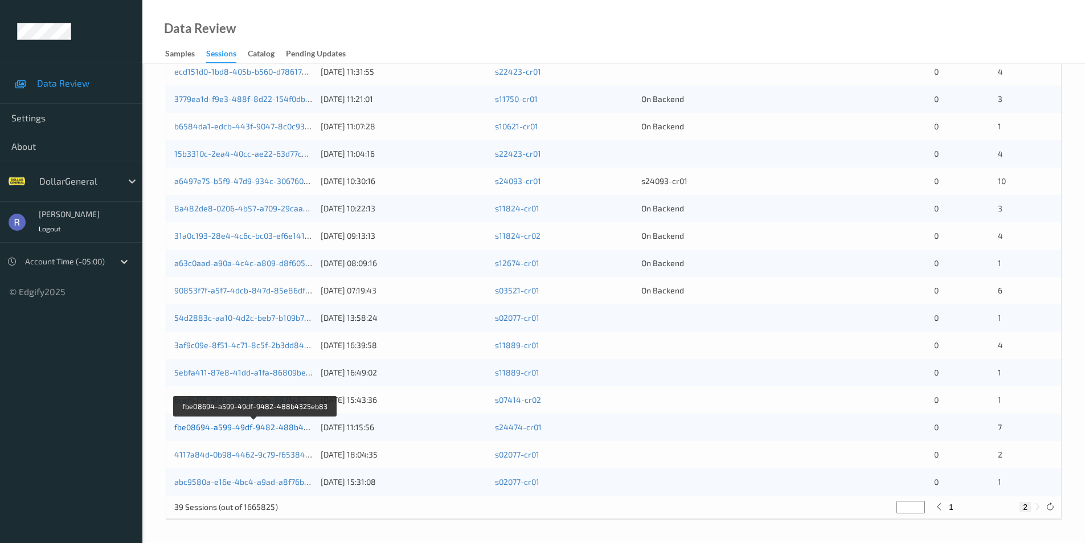
click at [240, 424] on link "fbe08694-a599-49df-9482-488b4325eb83" at bounding box center [255, 427] width 162 height 10
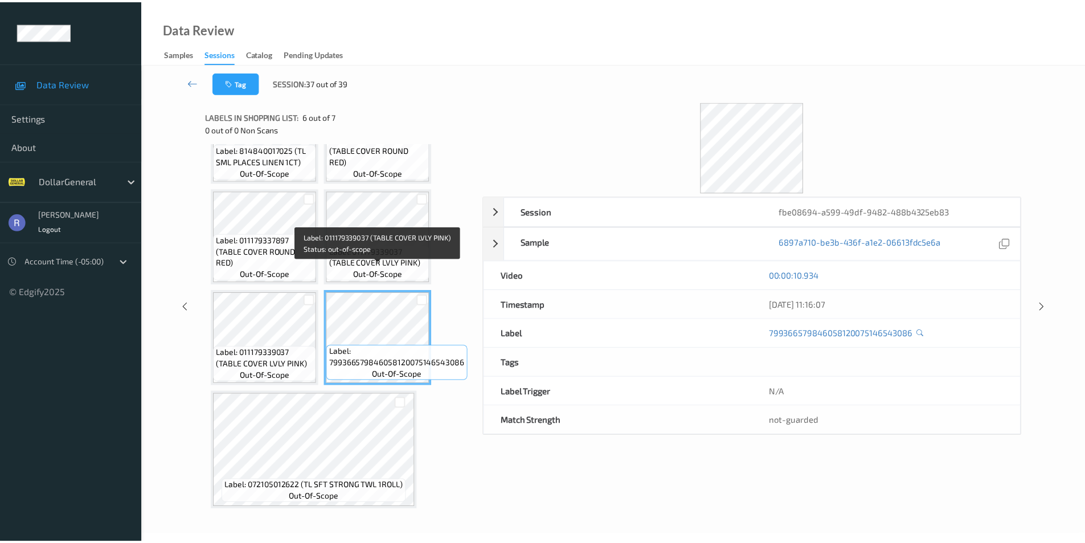
scroll to position [66, 0]
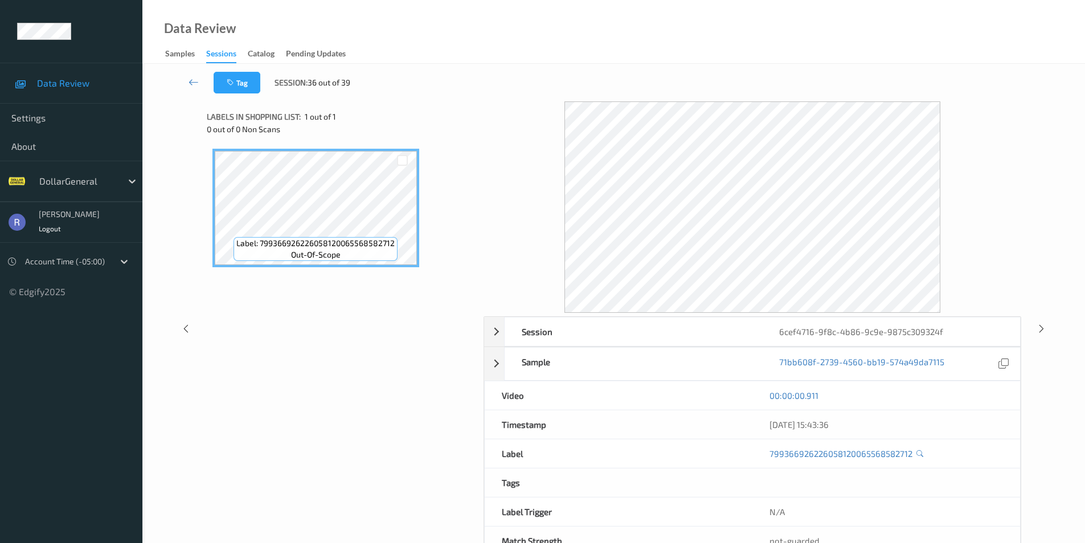
click at [287, 379] on div "Label: 799366926226058120065568582712 out-of-scope" at bounding box center [341, 279] width 269 height 272
click at [983, 397] on div "00:00:00.911" at bounding box center [887, 395] width 234 height 11
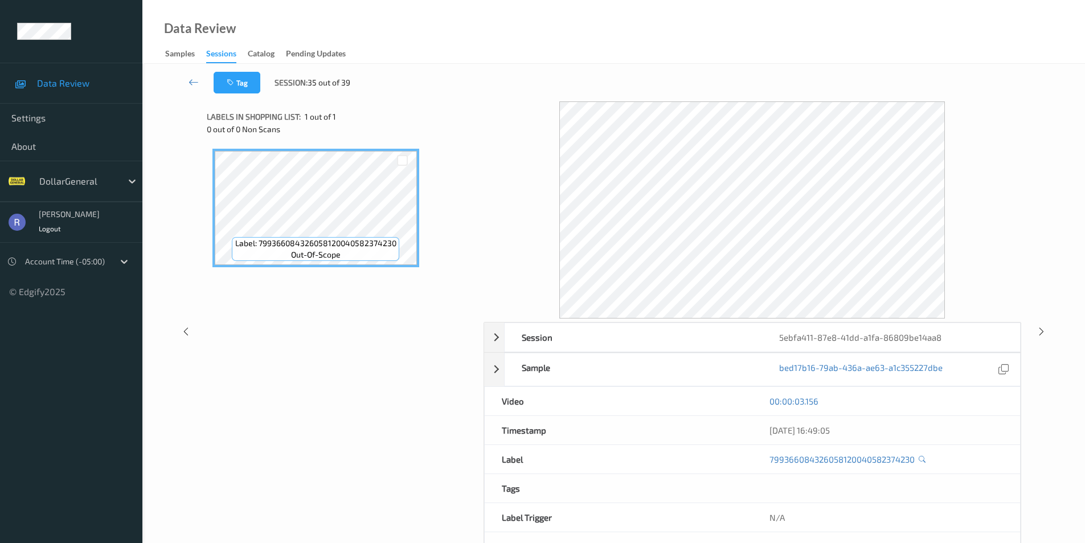
click at [986, 411] on div "00:00:03.156" at bounding box center [887, 401] width 268 height 28
click at [1000, 414] on div "00:00:03.156" at bounding box center [887, 401] width 268 height 28
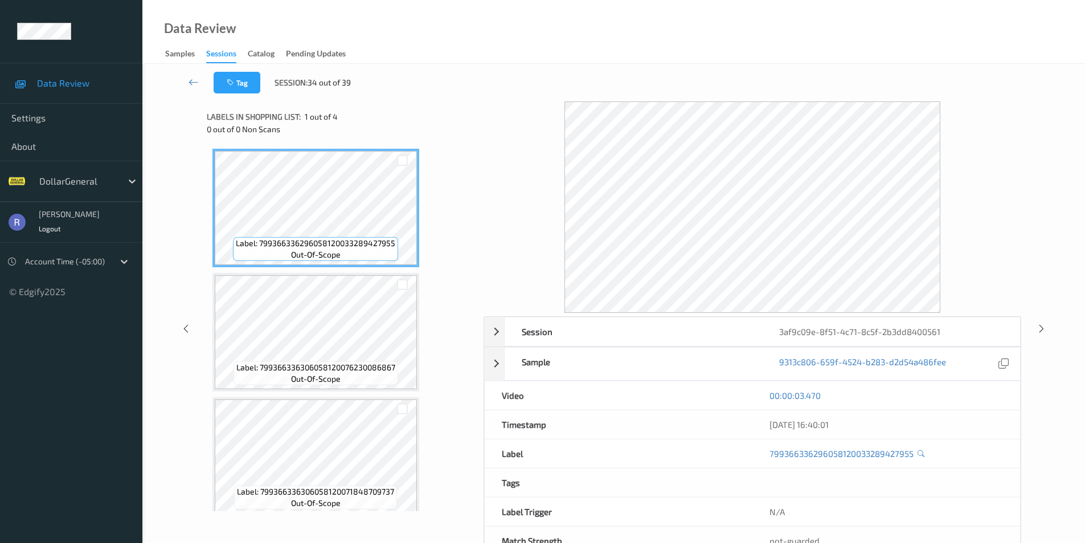
click at [978, 399] on div "00:00:03.470" at bounding box center [887, 395] width 234 height 11
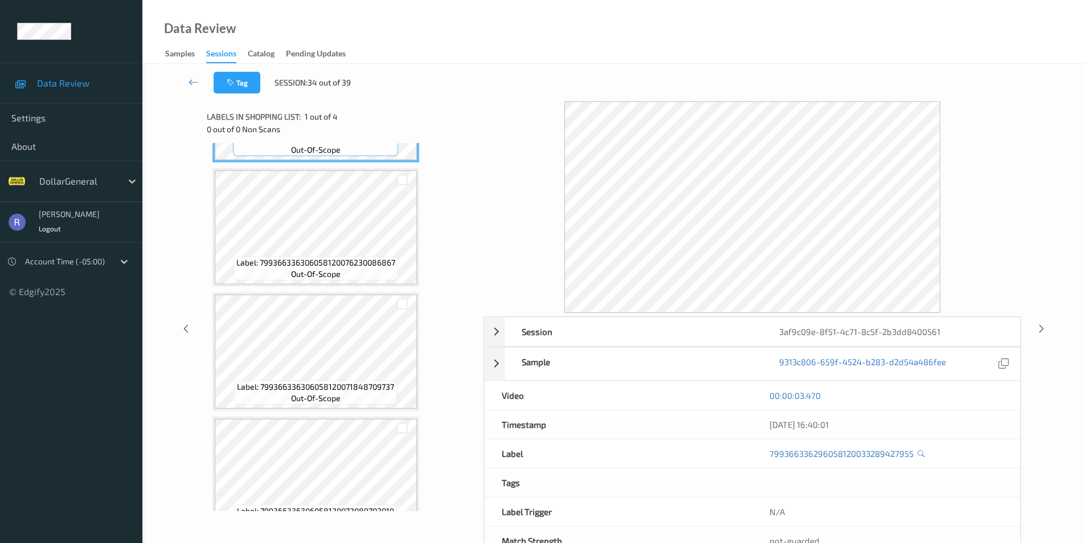
scroll to position [134, 0]
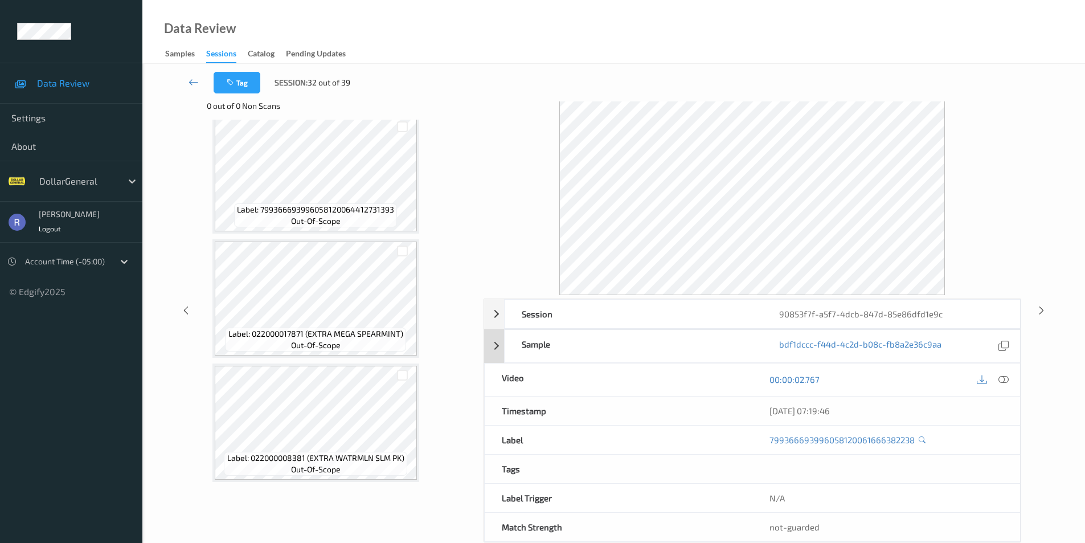
scroll to position [46, 0]
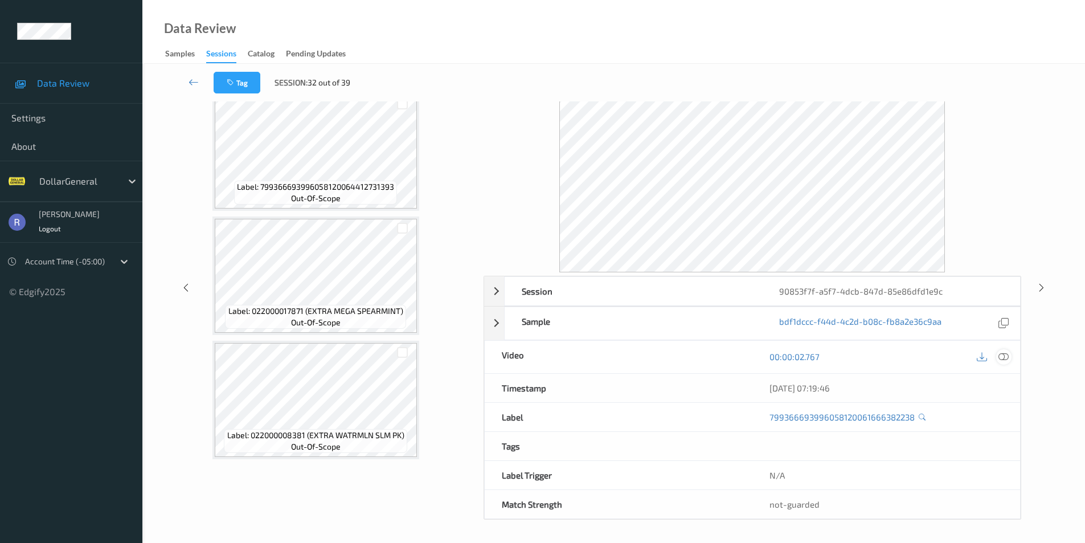
click at [1008, 355] on icon at bounding box center [1004, 357] width 10 height 10
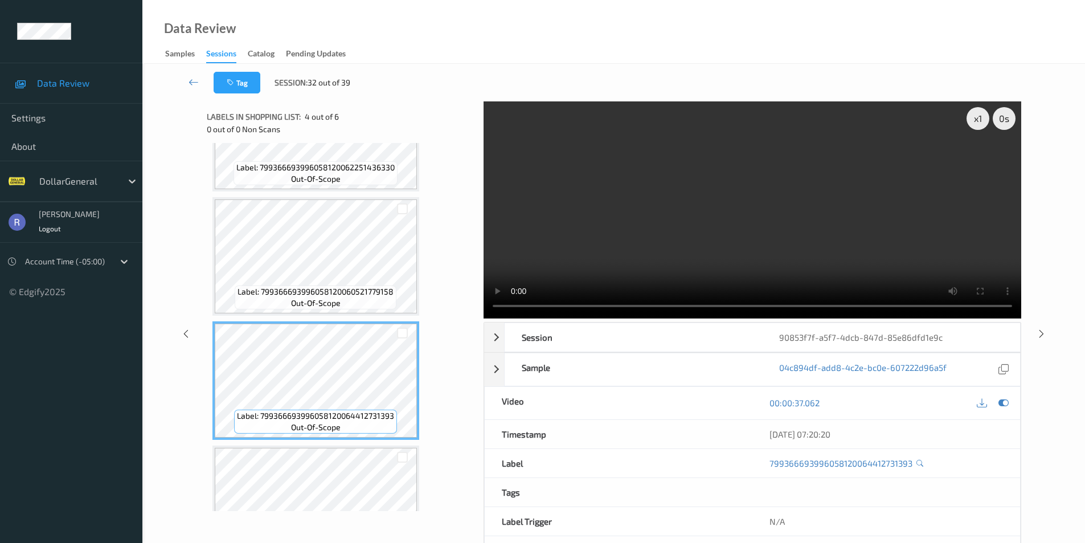
scroll to position [228, 0]
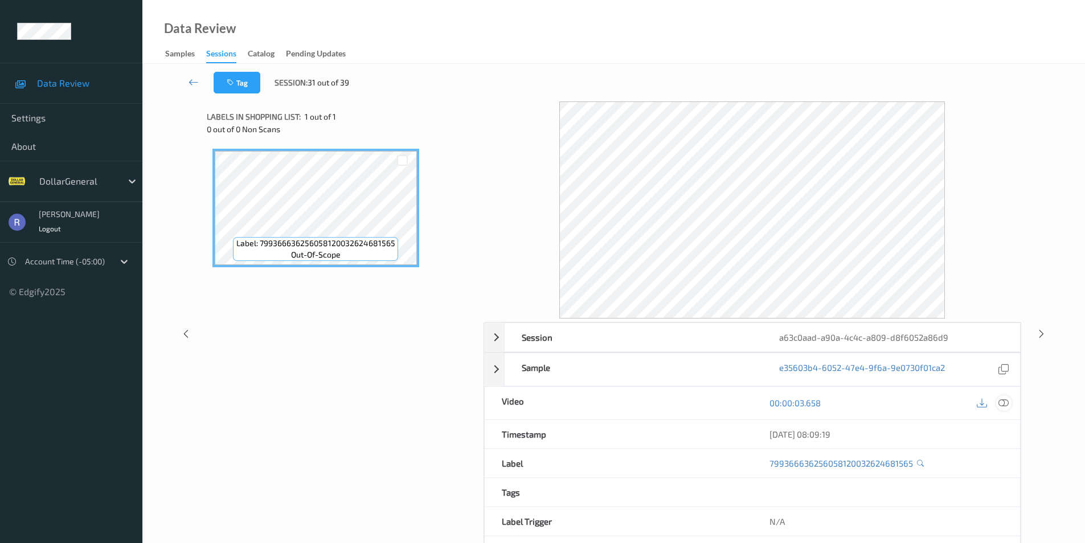
click at [1006, 402] on icon at bounding box center [1004, 403] width 10 height 10
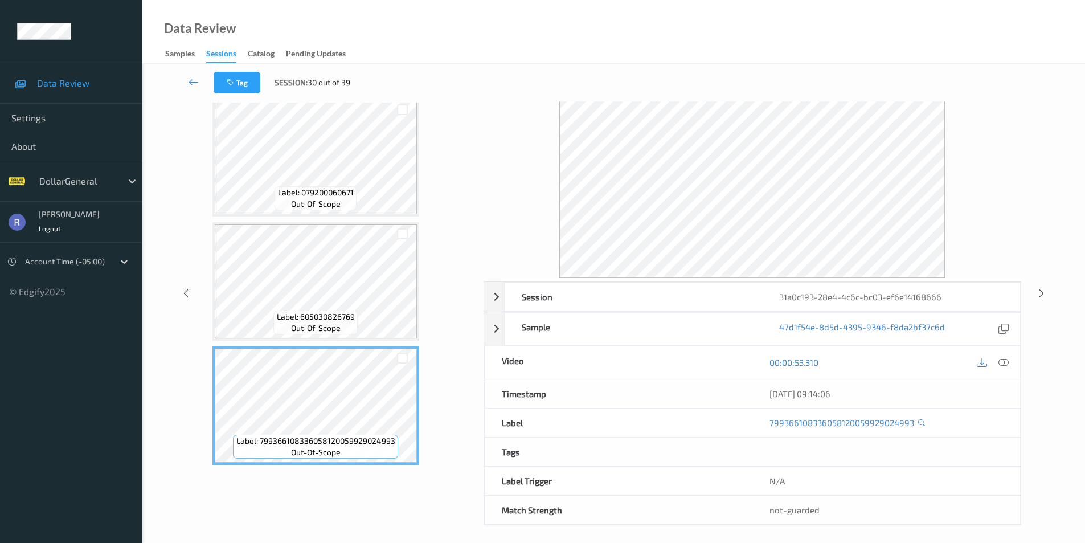
scroll to position [46, 0]
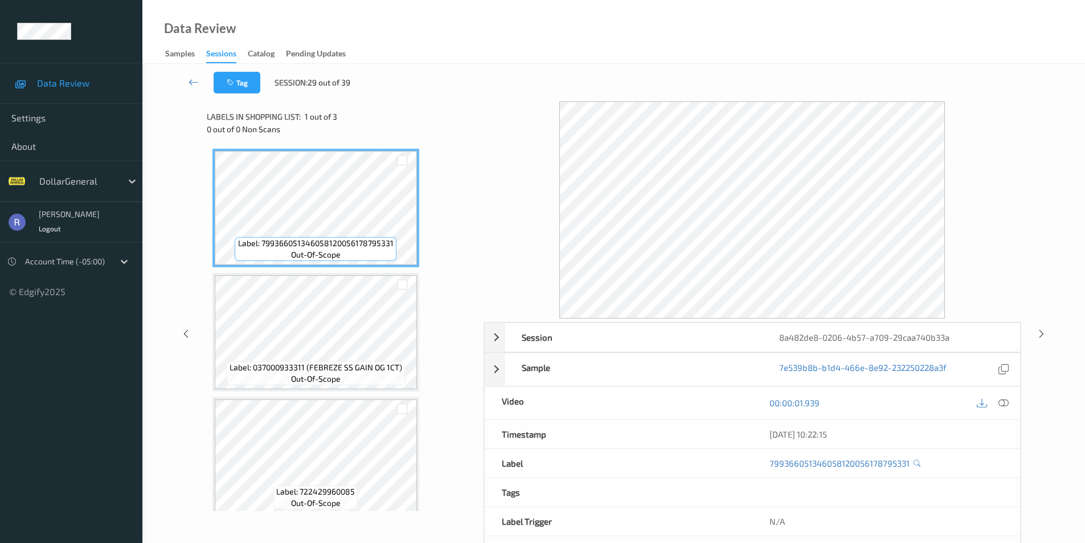
scroll to position [10, 0]
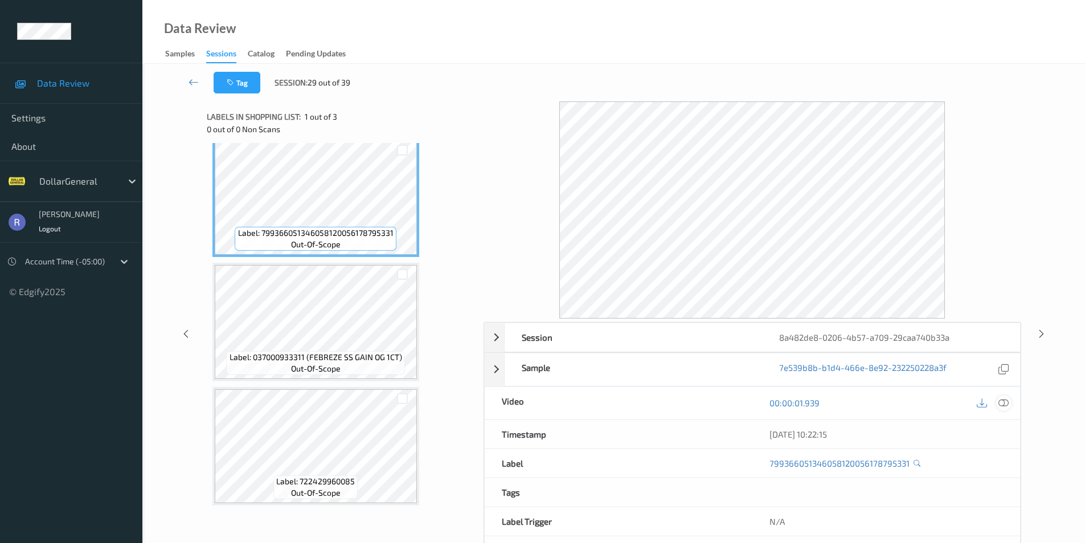
click at [1001, 402] on icon at bounding box center [1004, 403] width 10 height 10
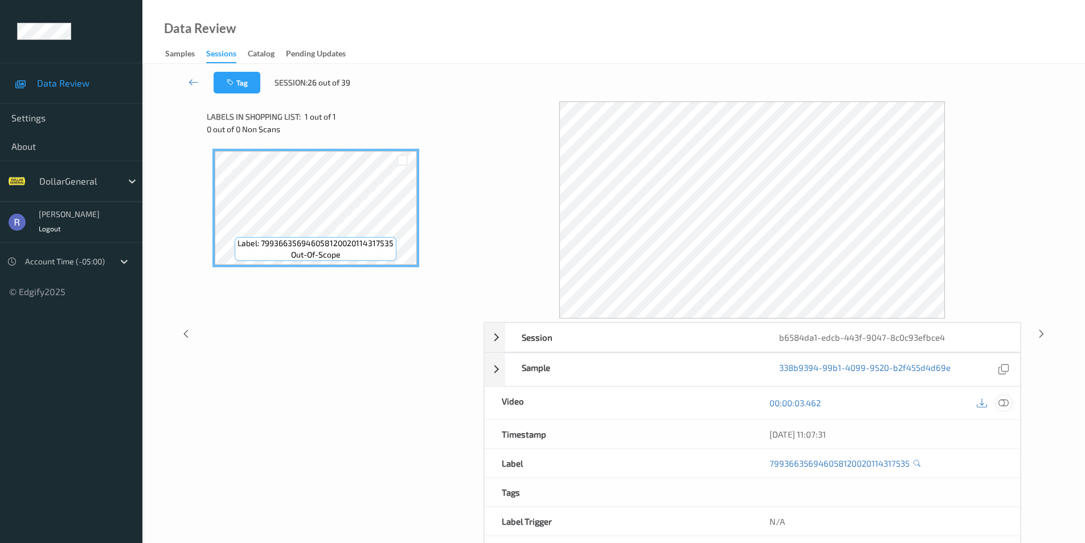
click at [1004, 402] on icon at bounding box center [1004, 403] width 10 height 10
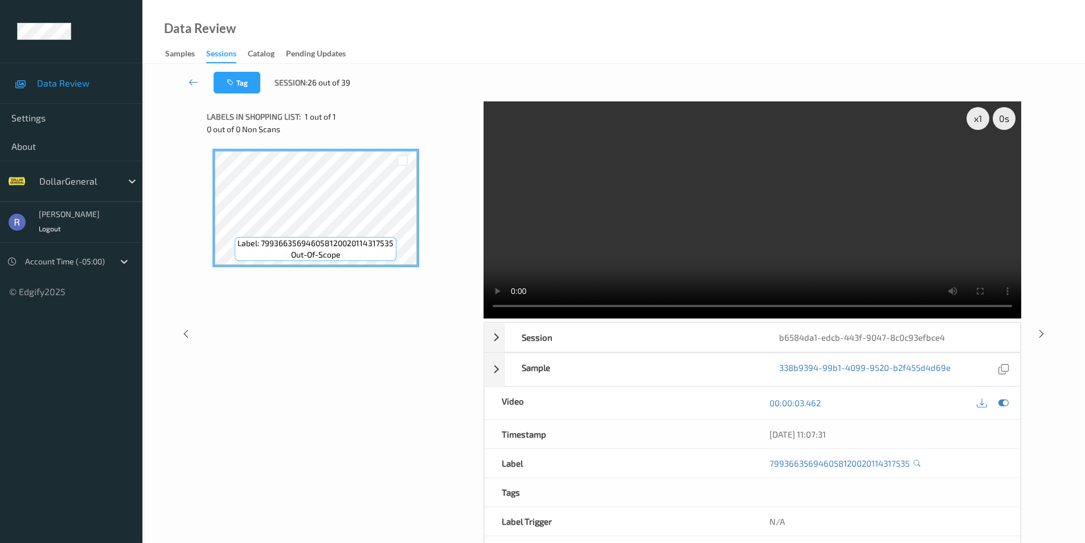
click at [402, 299] on div "Label: 799366356946058120020114317535 out-of-scope" at bounding box center [341, 279] width 269 height 272
click at [192, 83] on icon at bounding box center [194, 81] width 10 height 11
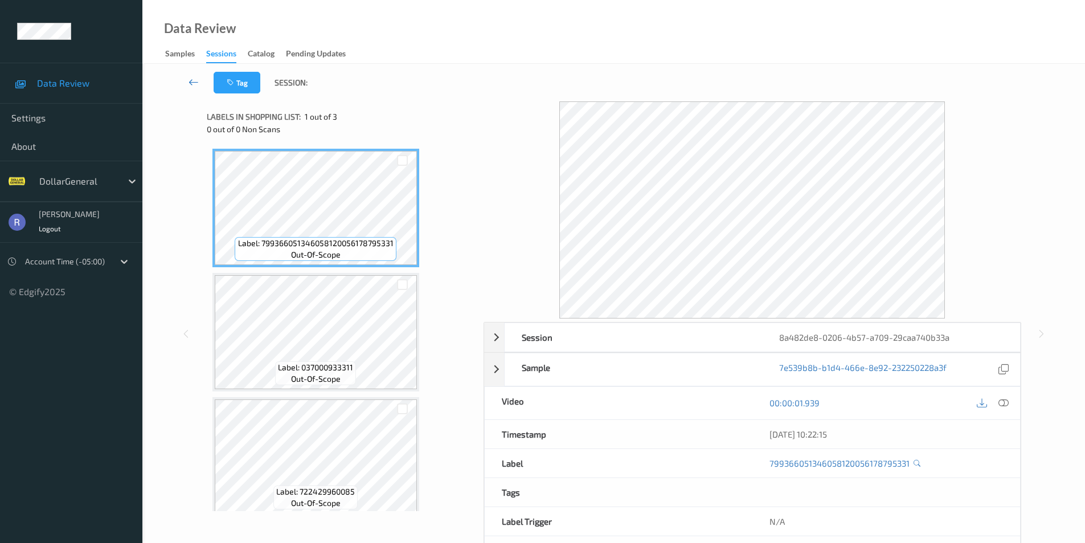
click at [189, 80] on icon at bounding box center [194, 81] width 10 height 11
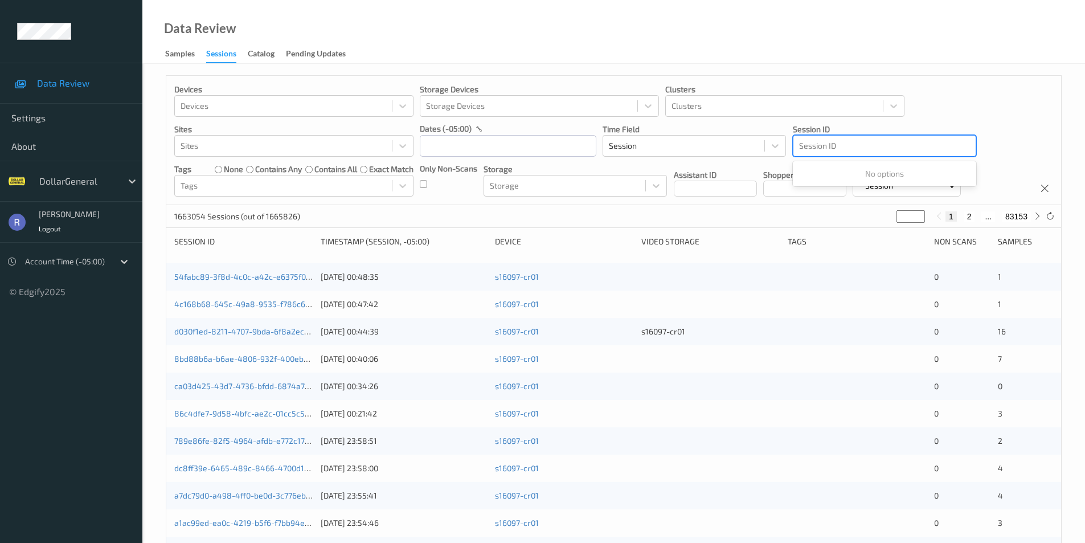
click at [811, 145] on div at bounding box center [884, 146] width 171 height 14
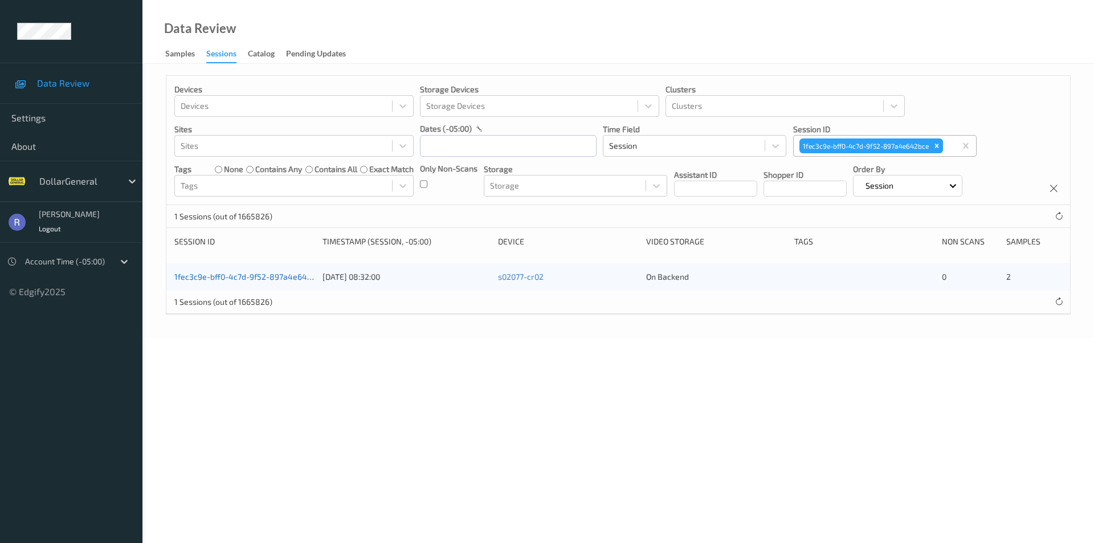
click at [219, 276] on link "1fec3c9e-bff0-4c7d-9f52-897a4e642bce" at bounding box center [249, 277] width 150 height 10
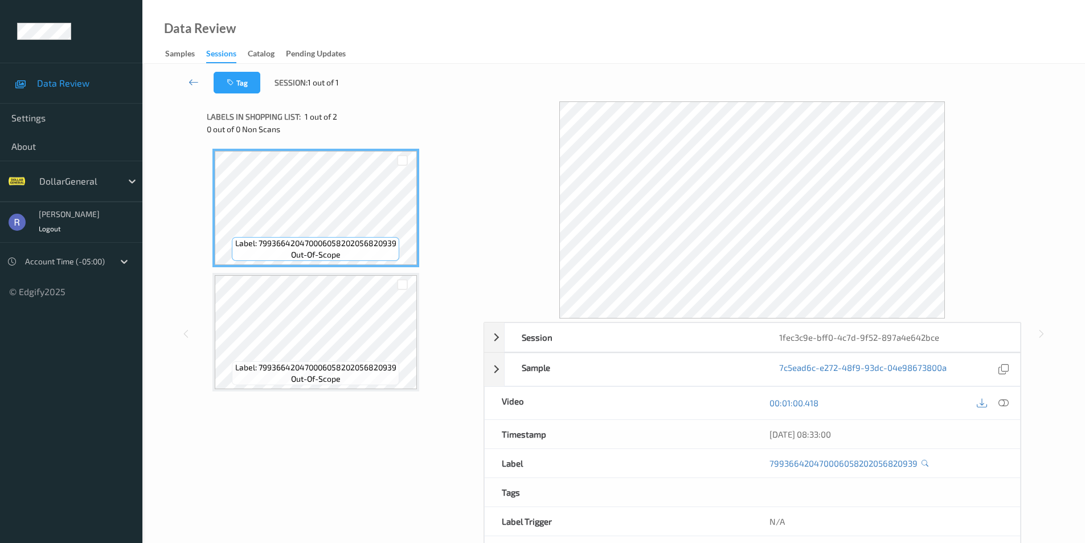
click at [318, 266] on div "Label: 799366420470006058202056820939 out-of-scope" at bounding box center [315, 208] width 207 height 118
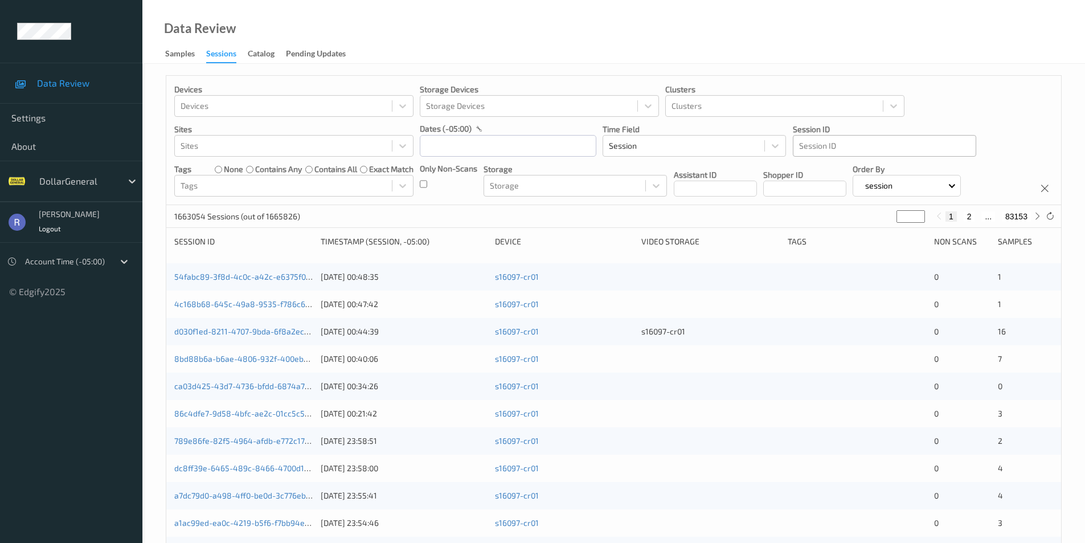
click at [822, 142] on div at bounding box center [884, 146] width 171 height 14
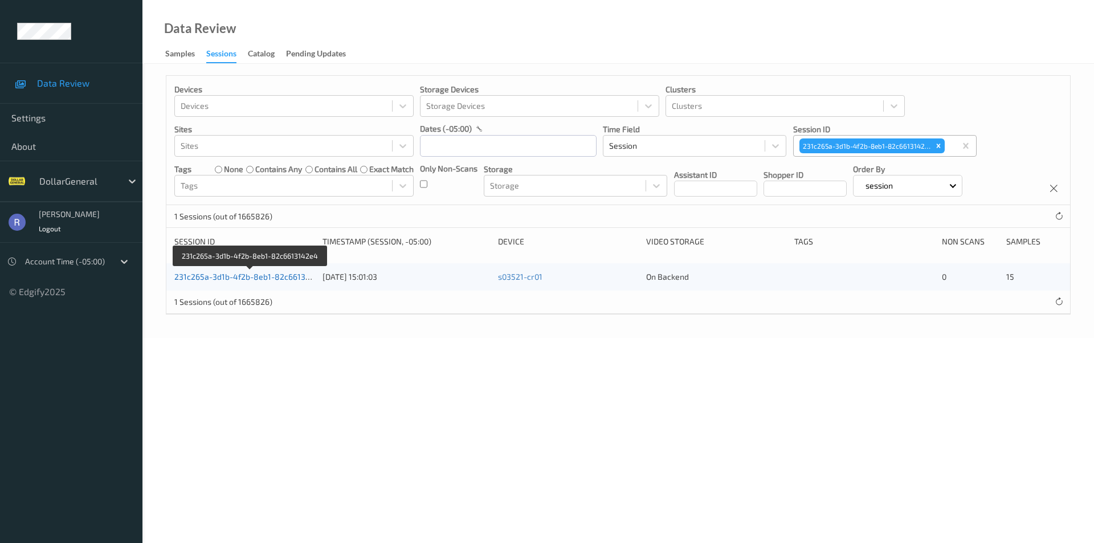
click at [206, 279] on link "231c265a-3d1b-4f2b-8eb1-82c6613142e4" at bounding box center [251, 277] width 154 height 10
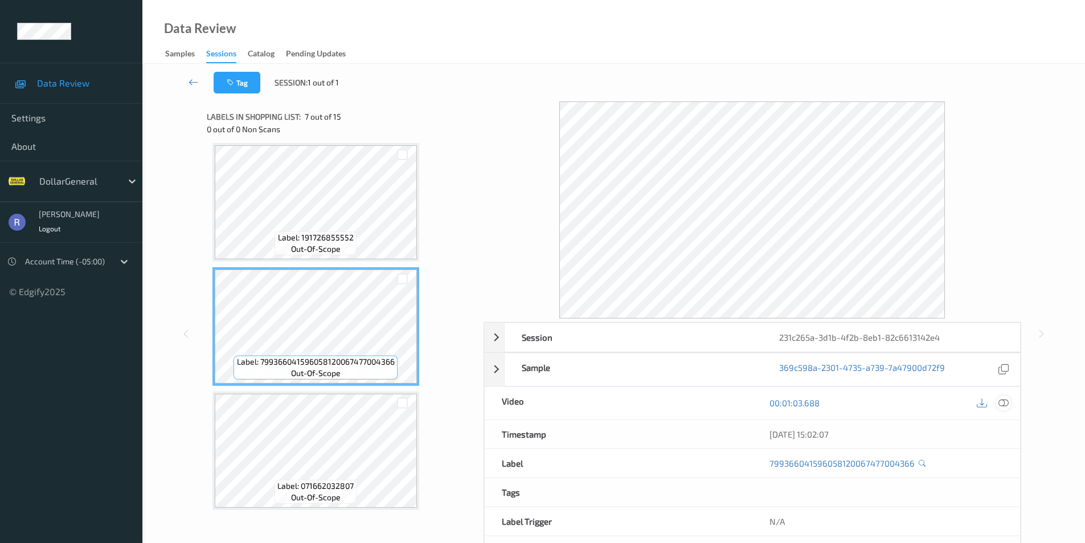
click at [1007, 405] on icon at bounding box center [1004, 403] width 10 height 10
